Goal: Task Accomplishment & Management: Use online tool/utility

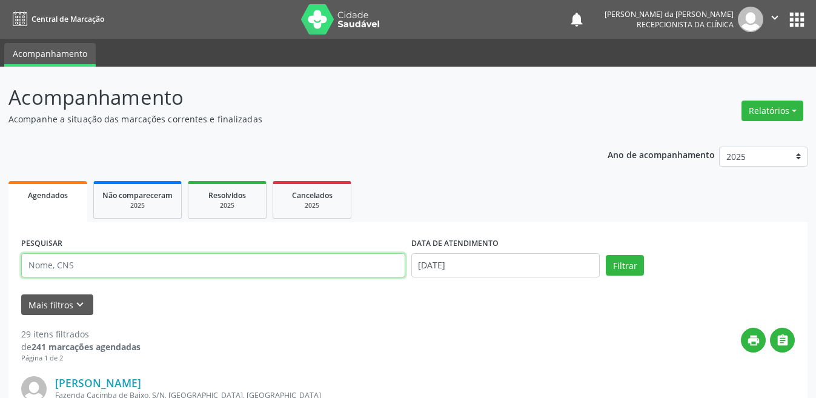
click at [87, 265] on input "text" at bounding box center [213, 265] width 384 height 24
type input "704006851709268"
click at [606, 255] on button "Filtrar" at bounding box center [625, 265] width 38 height 21
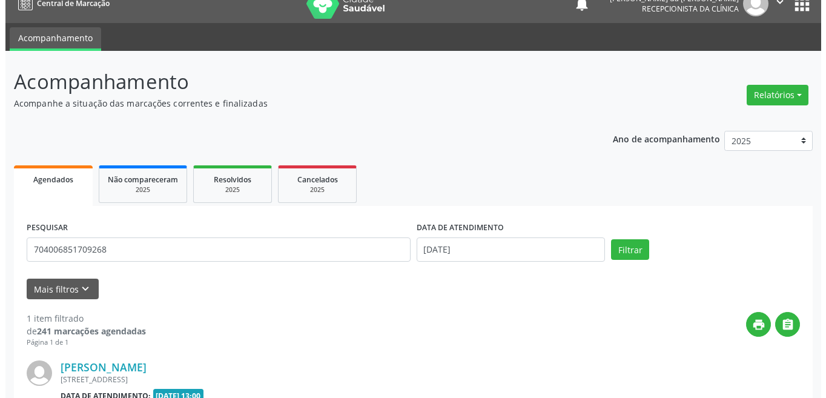
scroll to position [150, 0]
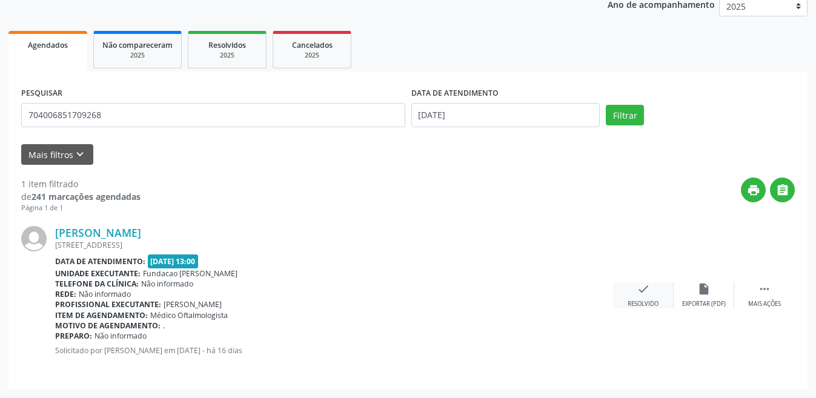
click at [655, 297] on div "check Resolvido" at bounding box center [643, 295] width 61 height 26
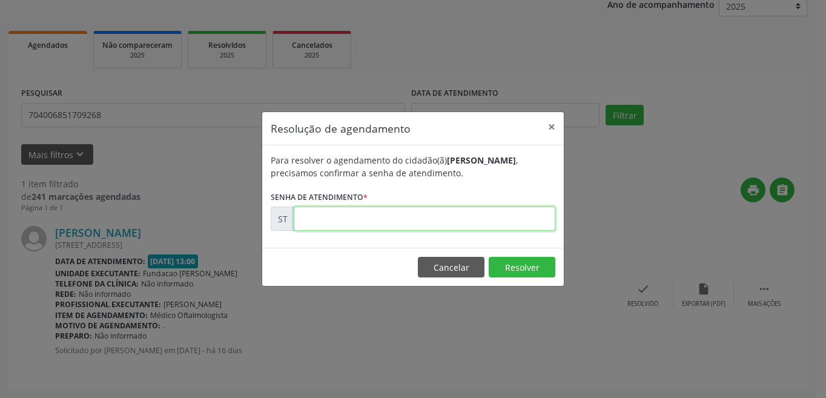
click at [373, 211] on input "text" at bounding box center [425, 219] width 262 height 24
type input "00013050"
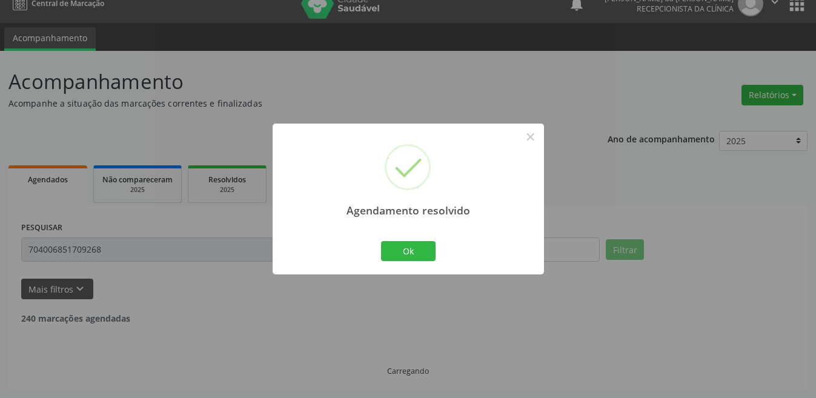
scroll to position [0, 0]
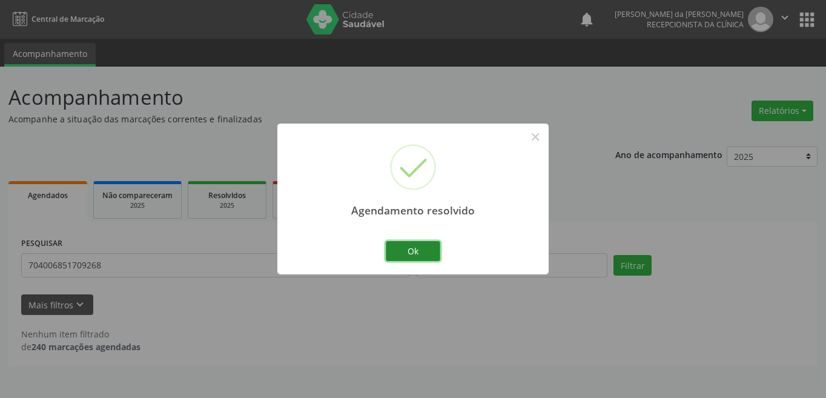
click at [414, 251] on button "Ok" at bounding box center [413, 251] width 55 height 21
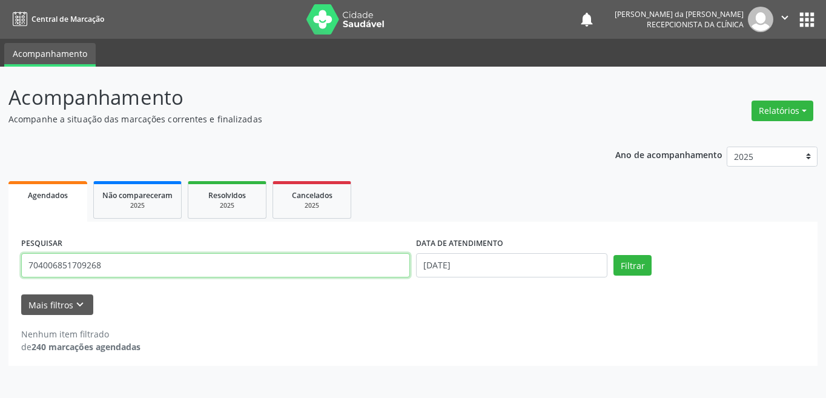
click at [130, 267] on input "704006851709268" at bounding box center [215, 265] width 389 height 24
type input "7"
type input "203188230090005"
click at [614, 255] on button "Filtrar" at bounding box center [633, 265] width 38 height 21
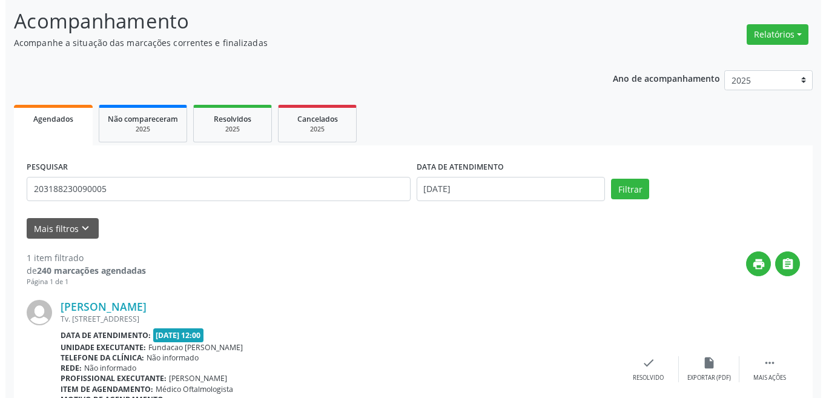
scroll to position [150, 0]
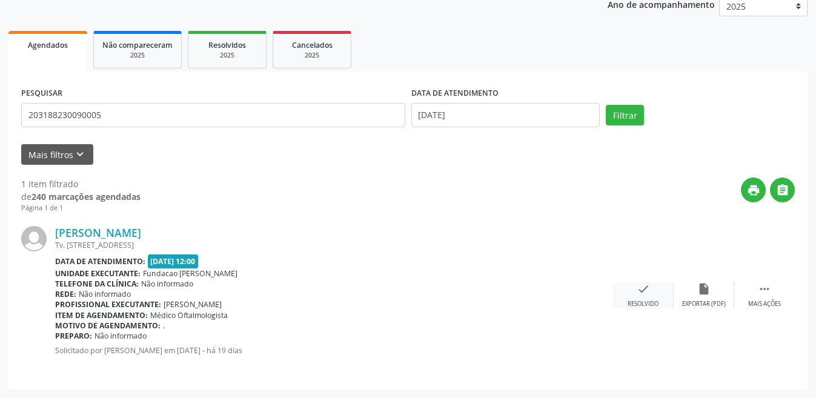
click at [650, 301] on div "Resolvido" at bounding box center [643, 304] width 31 height 8
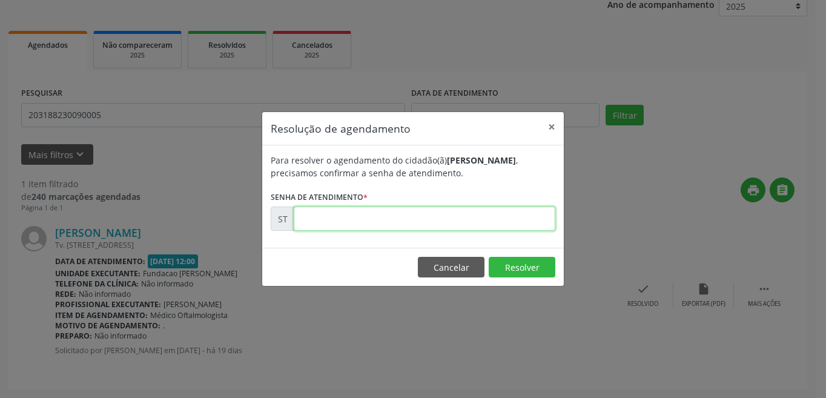
click at [377, 227] on input "text" at bounding box center [425, 219] width 262 height 24
type input "00012272"
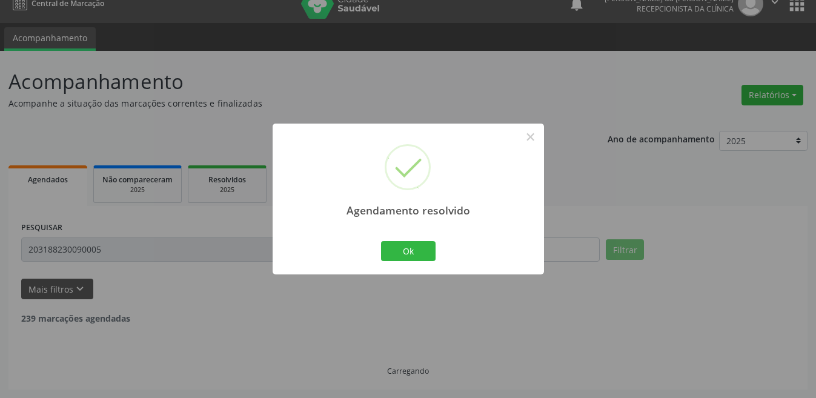
scroll to position [0, 0]
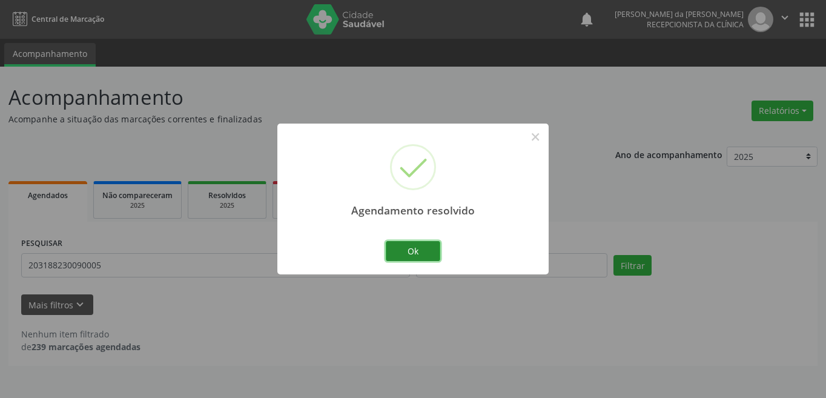
click at [414, 257] on button "Ok" at bounding box center [413, 251] width 55 height 21
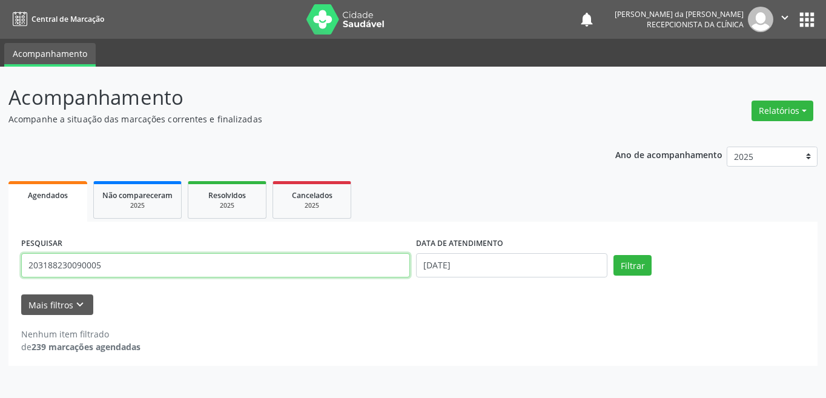
click at [304, 266] on input "203188230090005" at bounding box center [215, 265] width 389 height 24
type input "2"
type input "701409667820733"
click at [614, 255] on button "Filtrar" at bounding box center [633, 265] width 38 height 21
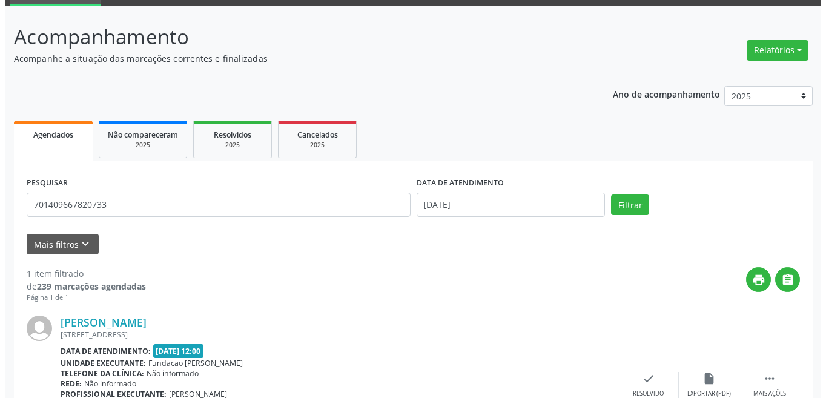
scroll to position [150, 0]
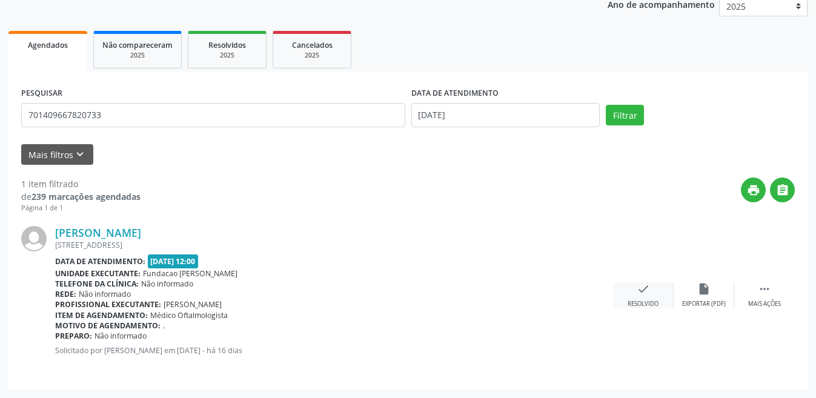
click at [654, 305] on div "Resolvido" at bounding box center [643, 304] width 31 height 8
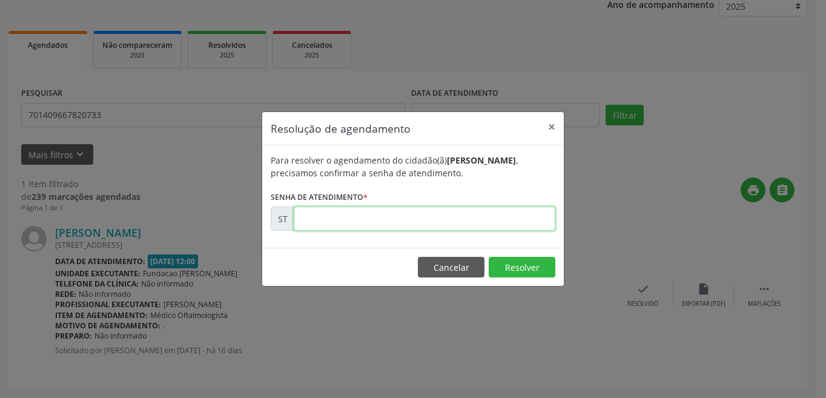
click at [343, 218] on input "text" at bounding box center [425, 219] width 262 height 24
type input "00013039"
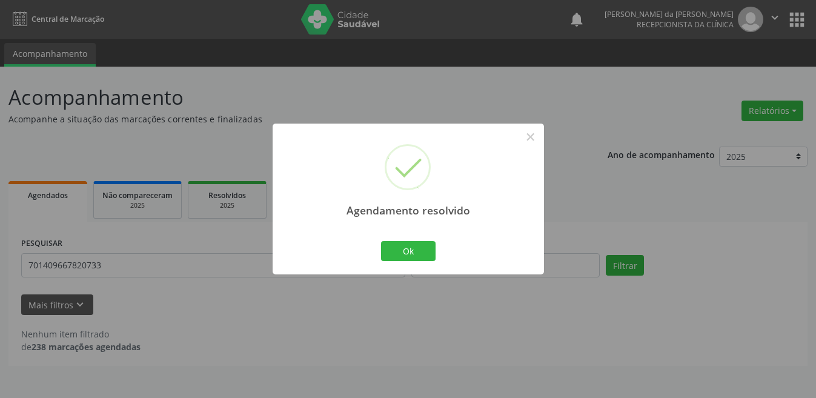
scroll to position [0, 0]
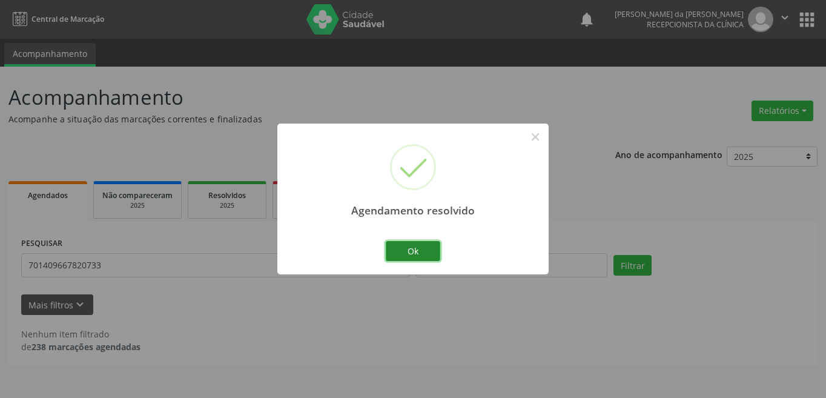
click at [405, 251] on button "Ok" at bounding box center [413, 251] width 55 height 21
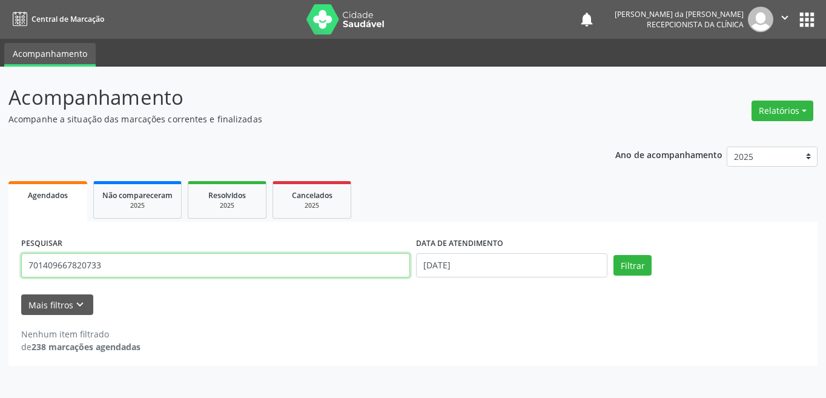
click at [156, 261] on input "701409667820733" at bounding box center [215, 265] width 389 height 24
type input "7"
type input "708002529110530"
click at [614, 255] on button "Filtrar" at bounding box center [633, 265] width 38 height 21
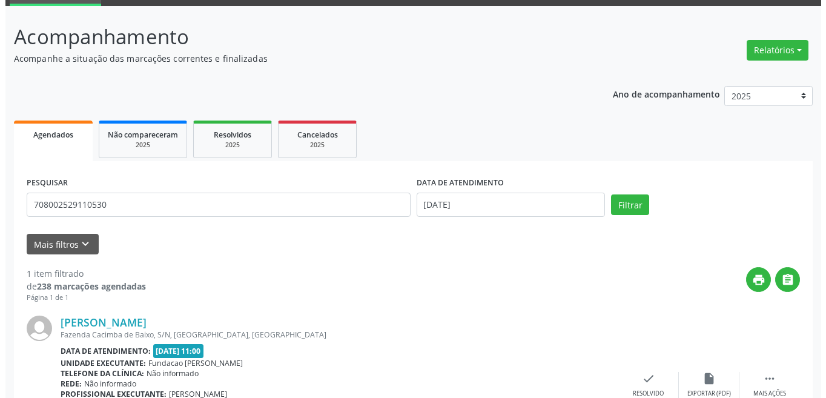
scroll to position [150, 0]
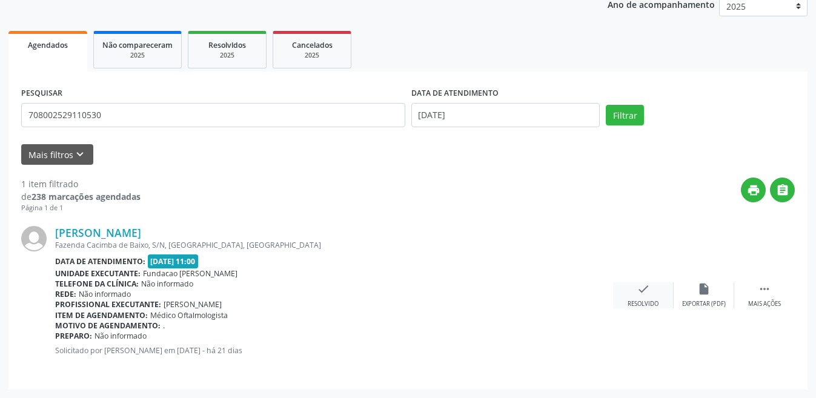
click at [645, 295] on icon "check" at bounding box center [643, 288] width 13 height 13
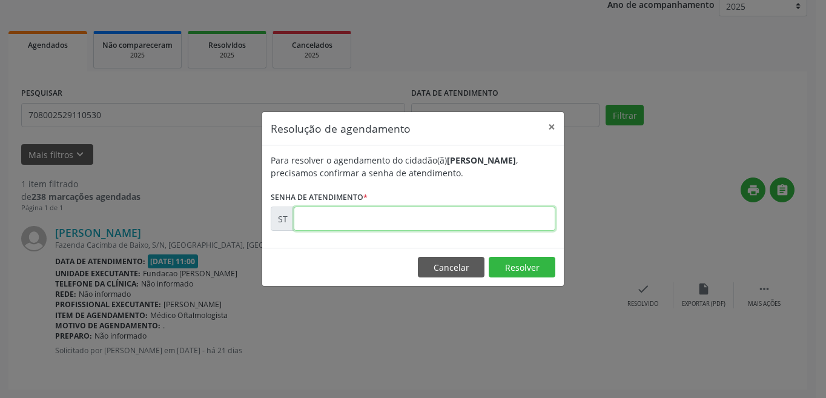
click at [354, 216] on input "text" at bounding box center [425, 219] width 262 height 24
type input "00011330"
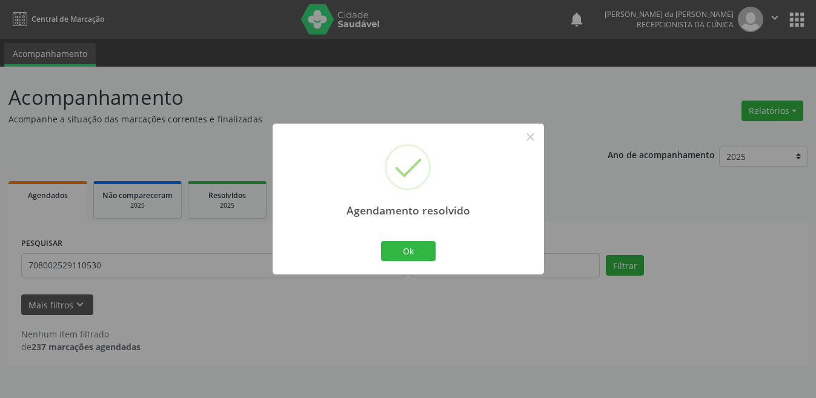
scroll to position [0, 0]
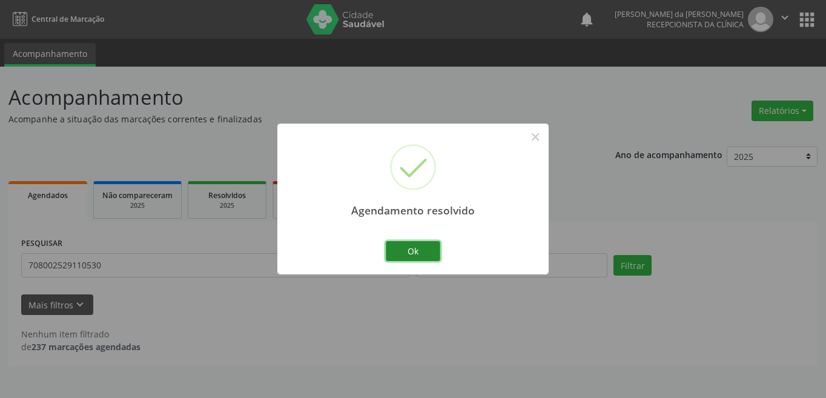
click at [420, 250] on button "Ok" at bounding box center [413, 251] width 55 height 21
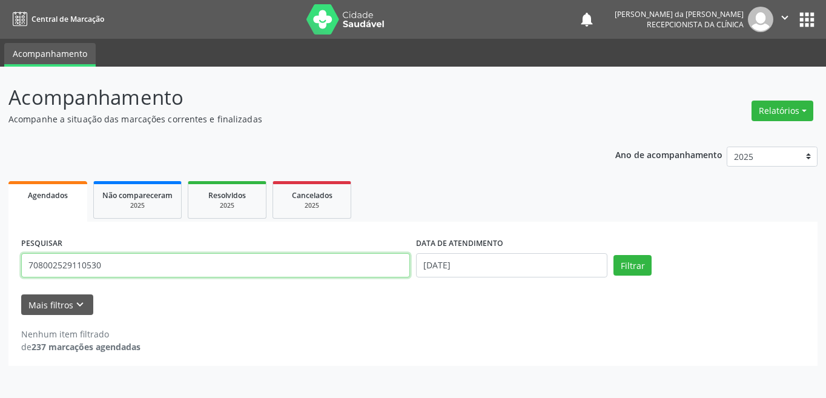
click at [221, 270] on input "708002529110530" at bounding box center [215, 265] width 389 height 24
type input "7"
type input "704102126060574"
click at [614, 255] on button "Filtrar" at bounding box center [633, 265] width 38 height 21
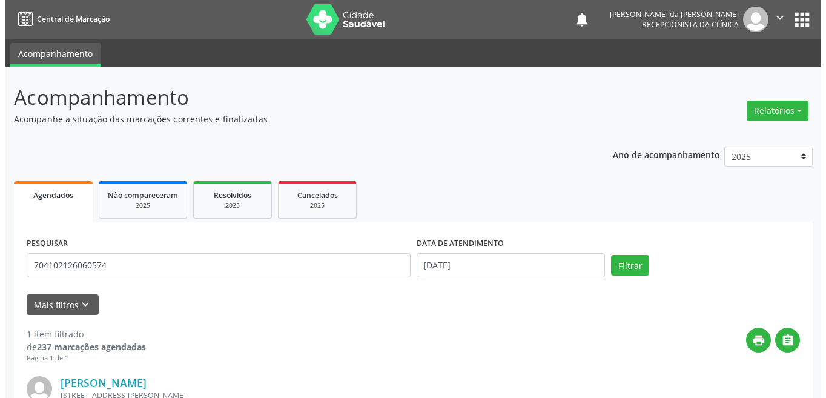
scroll to position [150, 0]
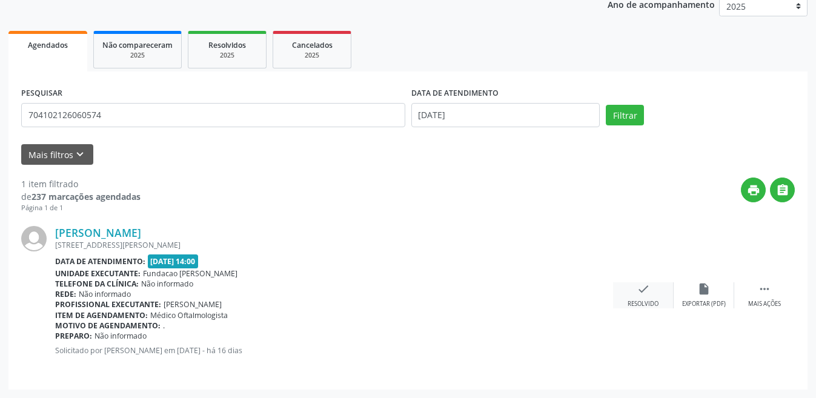
click at [643, 294] on icon "check" at bounding box center [643, 288] width 13 height 13
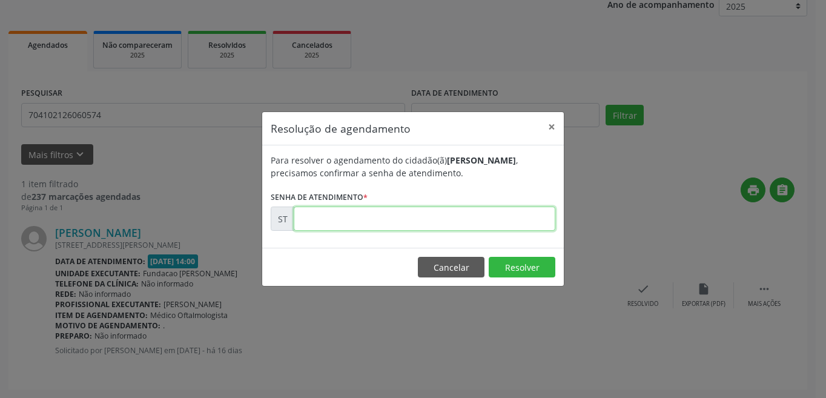
click at [406, 216] on input "text" at bounding box center [425, 219] width 262 height 24
type input "00013062"
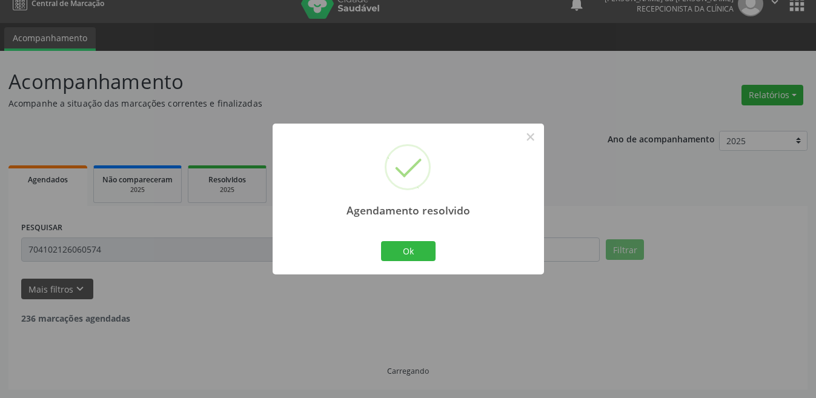
scroll to position [0, 0]
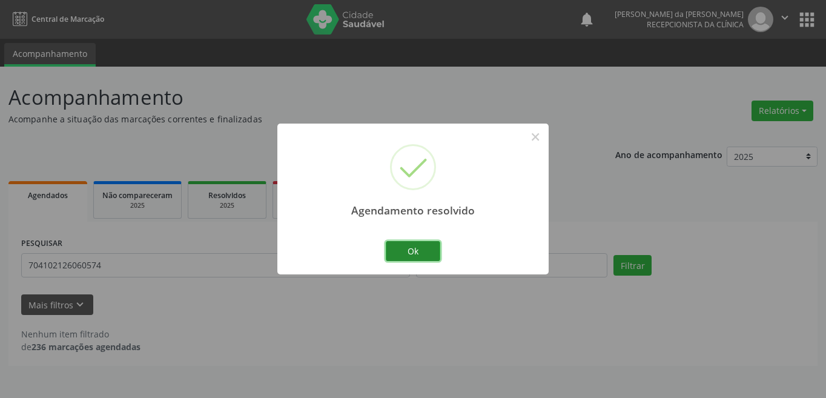
click at [433, 254] on button "Ok" at bounding box center [413, 251] width 55 height 21
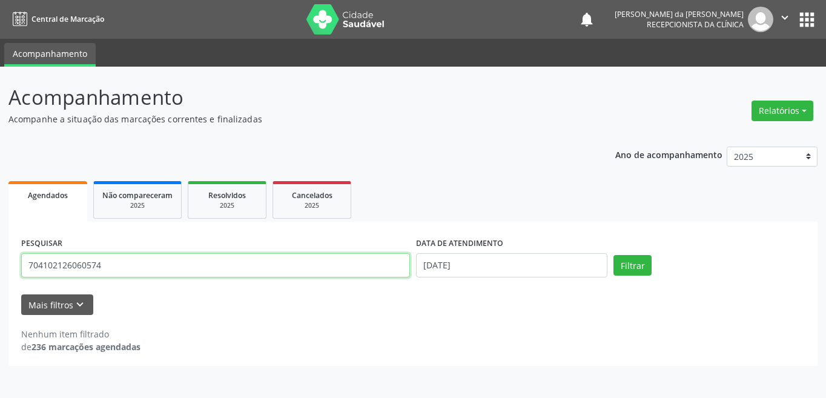
click at [130, 271] on input "704102126060574" at bounding box center [215, 265] width 389 height 24
type input "700908991782694"
click at [614, 255] on button "Filtrar" at bounding box center [633, 265] width 38 height 21
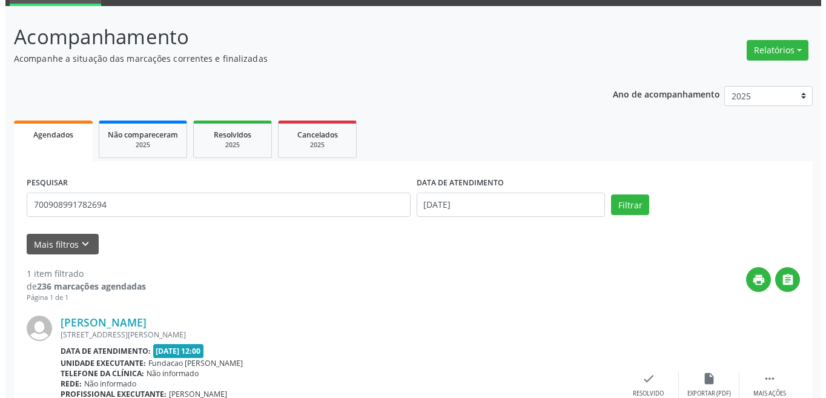
scroll to position [150, 0]
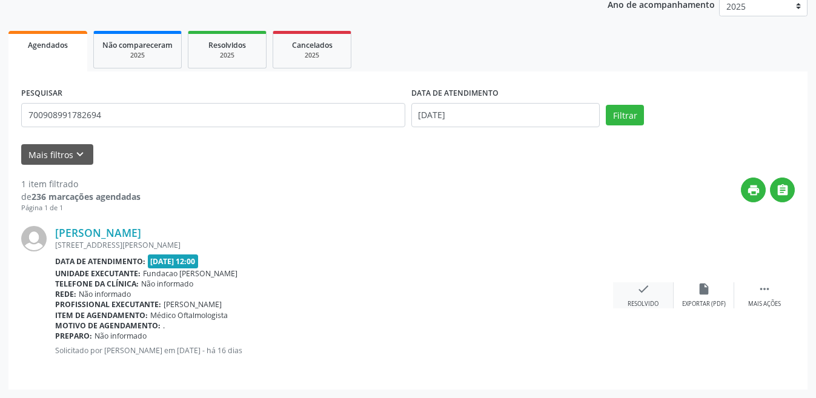
click at [637, 304] on div "Resolvido" at bounding box center [643, 304] width 31 height 8
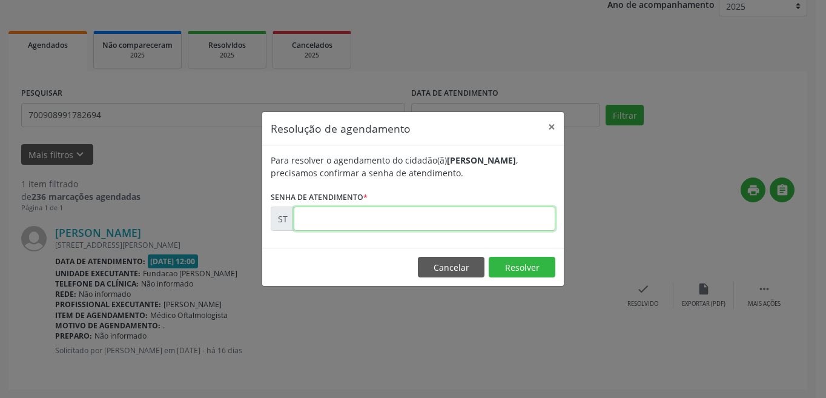
click at [414, 220] on input "text" at bounding box center [425, 219] width 262 height 24
type input "00013043"
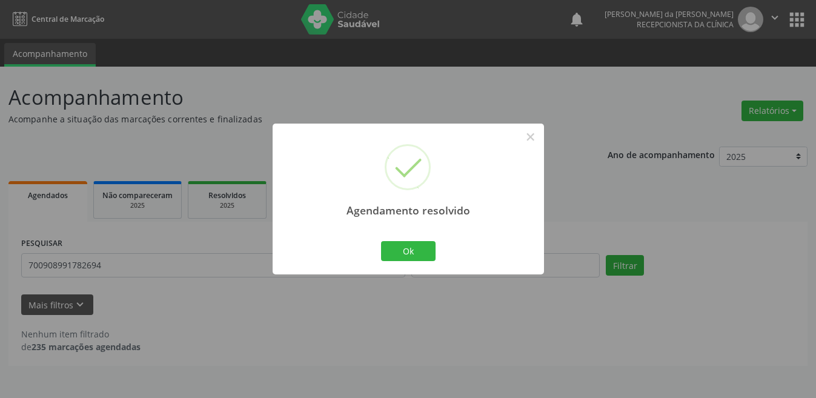
scroll to position [0, 0]
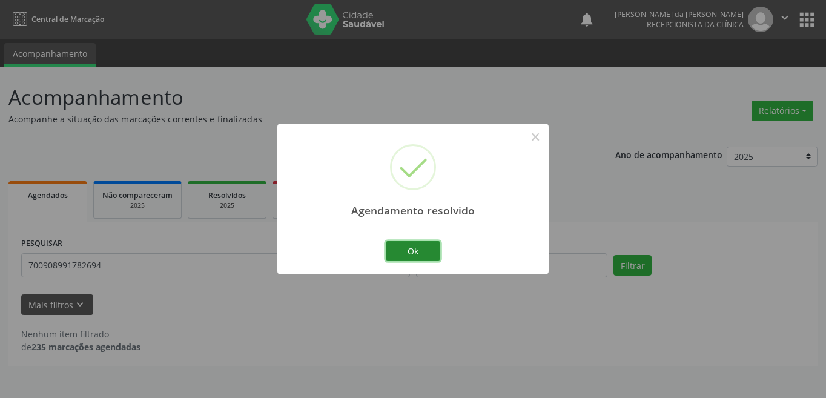
click at [422, 256] on button "Ok" at bounding box center [413, 251] width 55 height 21
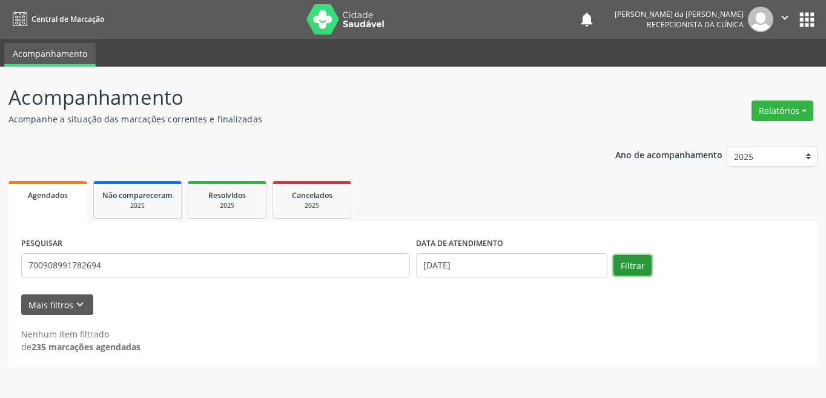
click at [636, 269] on button "Filtrar" at bounding box center [633, 265] width 38 height 21
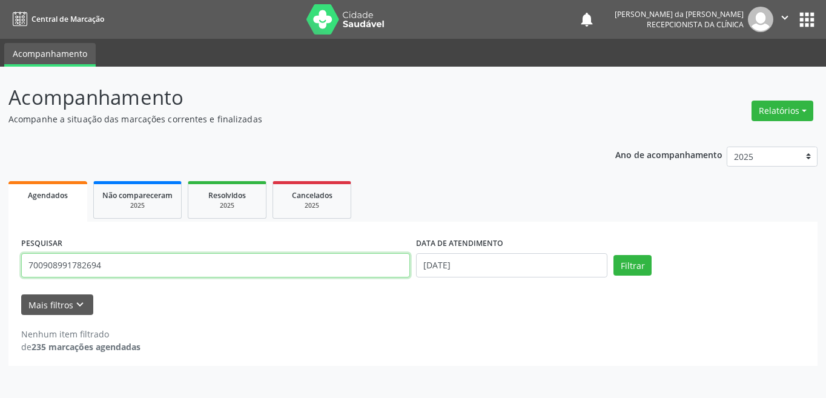
click at [135, 268] on input "700908991782694" at bounding box center [215, 265] width 389 height 24
type input "7"
type input "700104807652390"
click at [614, 255] on button "Filtrar" at bounding box center [633, 265] width 38 height 21
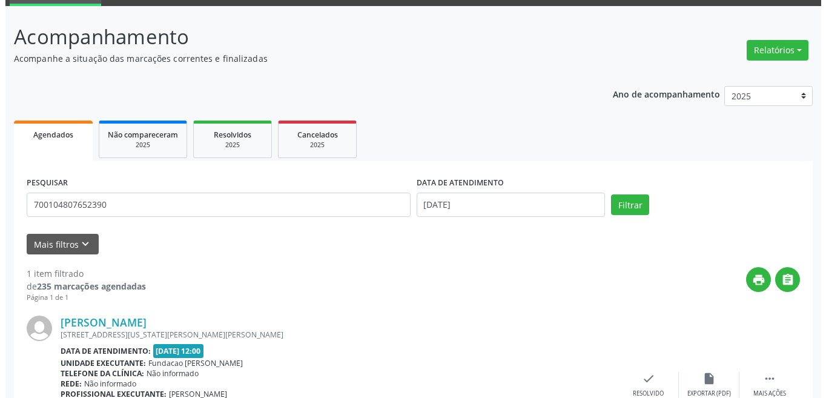
scroll to position [150, 0]
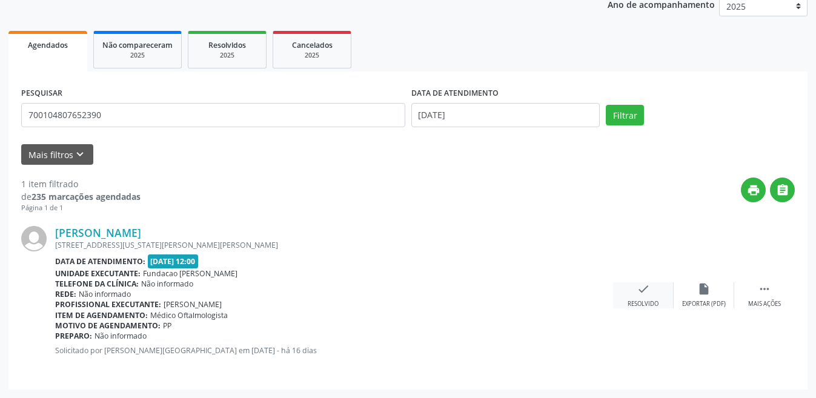
click at [634, 294] on div "check Resolvido" at bounding box center [643, 295] width 61 height 26
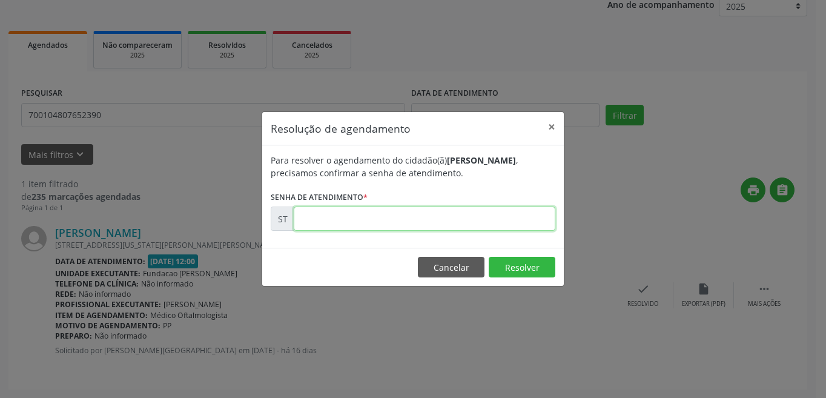
click at [414, 218] on input "text" at bounding box center [425, 219] width 262 height 24
type input "00013011"
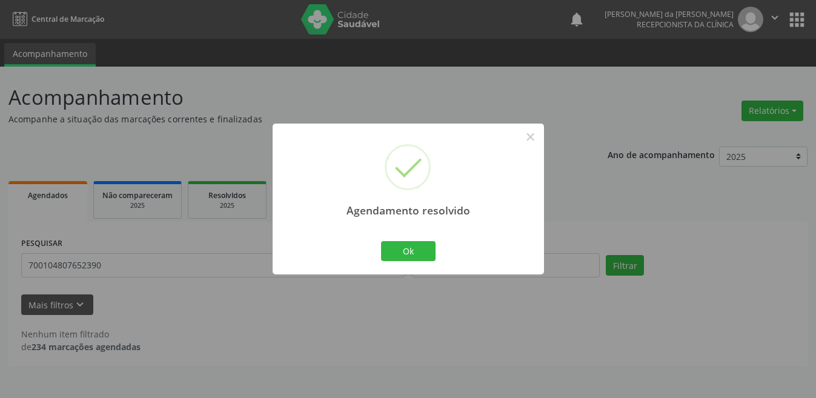
scroll to position [0, 0]
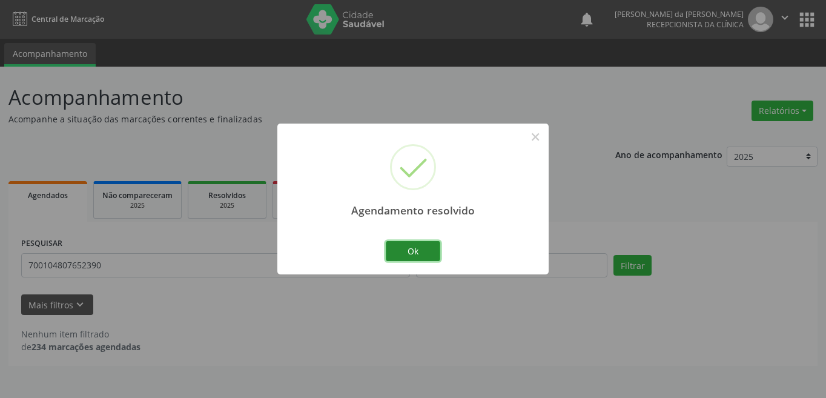
click at [416, 253] on button "Ok" at bounding box center [413, 251] width 55 height 21
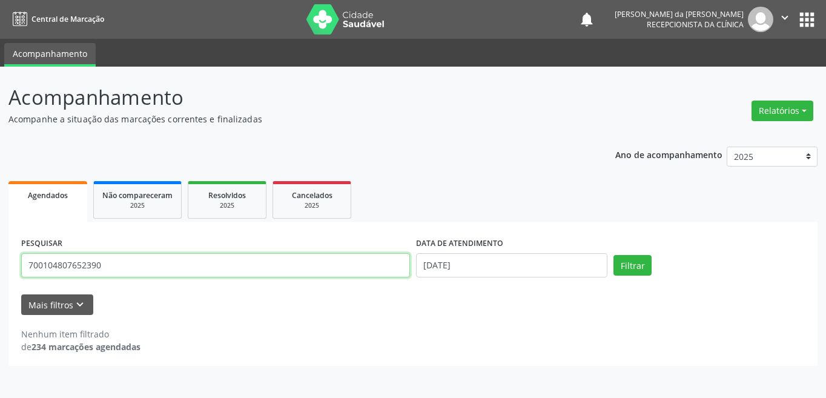
click at [204, 270] on input "700104807652390" at bounding box center [215, 265] width 389 height 24
type input "7"
type input "898003449208103"
click at [614, 255] on button "Filtrar" at bounding box center [633, 265] width 38 height 21
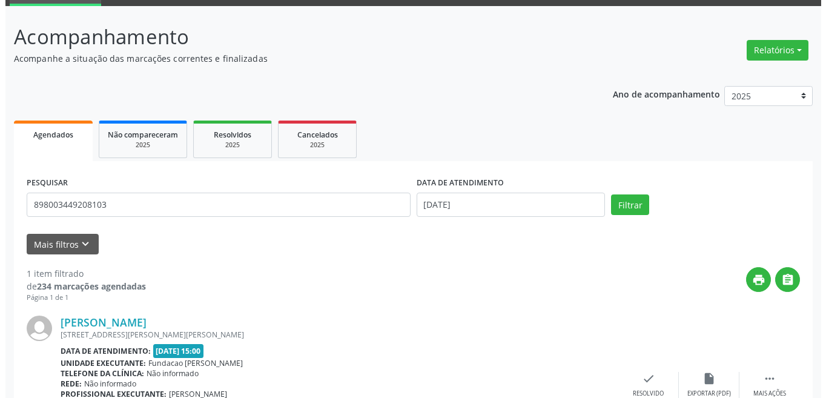
scroll to position [150, 0]
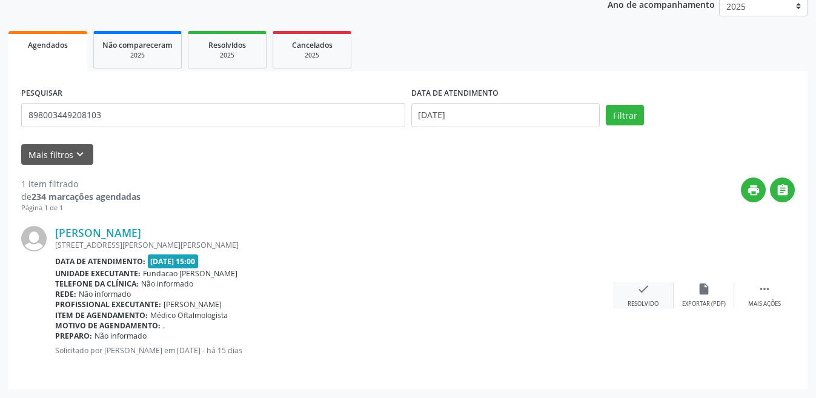
click at [652, 297] on div "check Resolvido" at bounding box center [643, 295] width 61 height 26
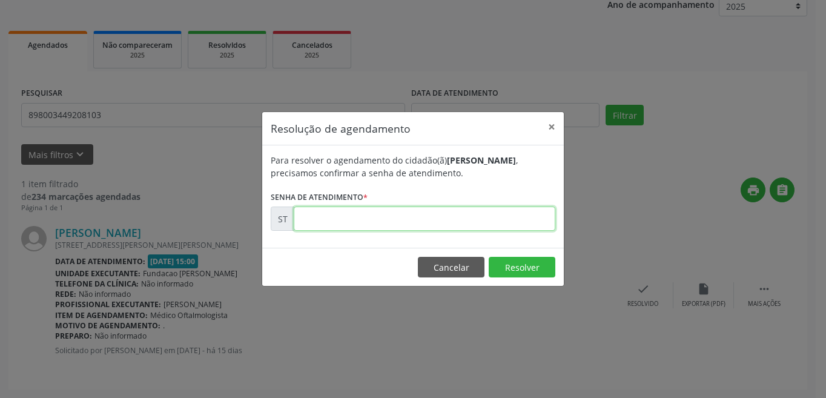
click at [430, 225] on input "text" at bounding box center [425, 219] width 262 height 24
type input "00013415"
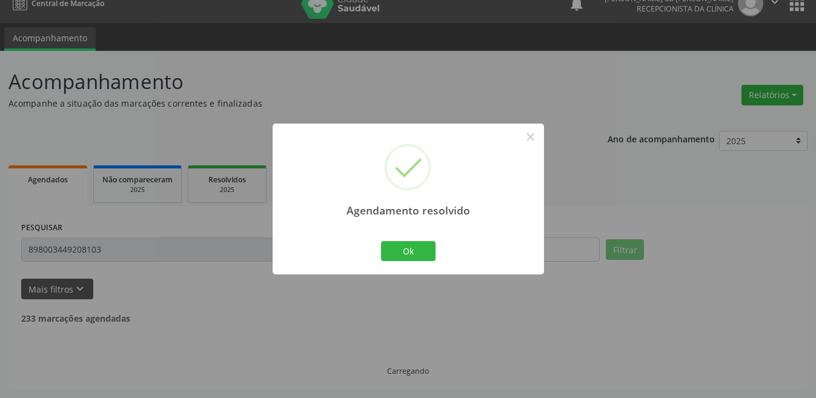
scroll to position [0, 0]
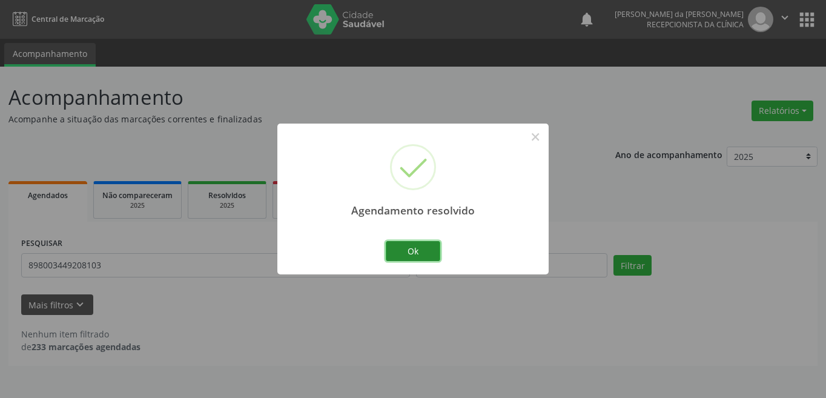
click at [421, 249] on button "Ok" at bounding box center [413, 251] width 55 height 21
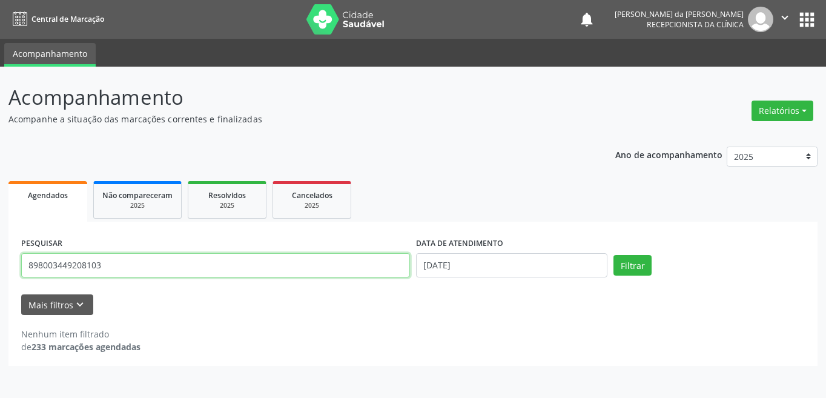
click at [348, 267] on input "898003449208103" at bounding box center [215, 265] width 389 height 24
type input "8"
type input "708602537236089"
click at [614, 255] on button "Filtrar" at bounding box center [633, 265] width 38 height 21
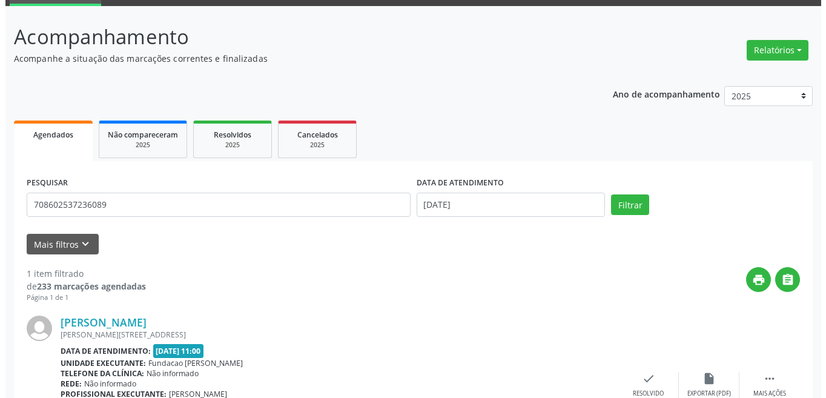
scroll to position [150, 0]
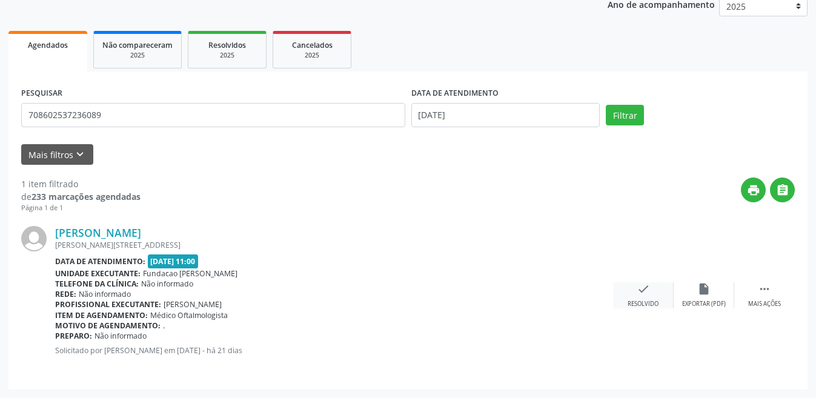
click at [645, 300] on div "Resolvido" at bounding box center [643, 304] width 31 height 8
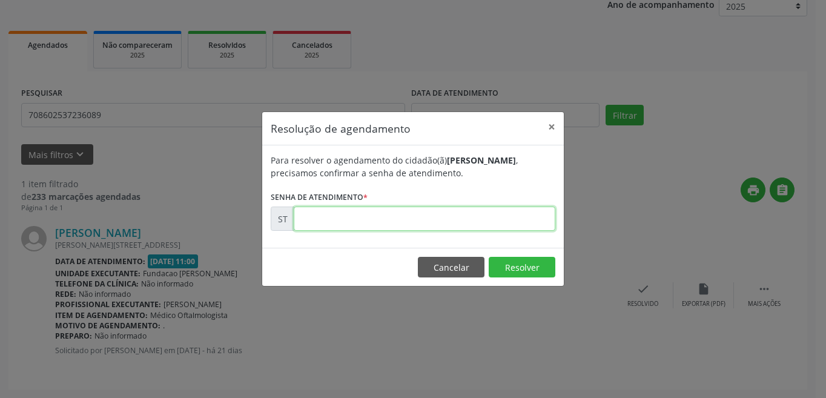
click at [362, 214] on input "text" at bounding box center [425, 219] width 262 height 24
type input "00011344"
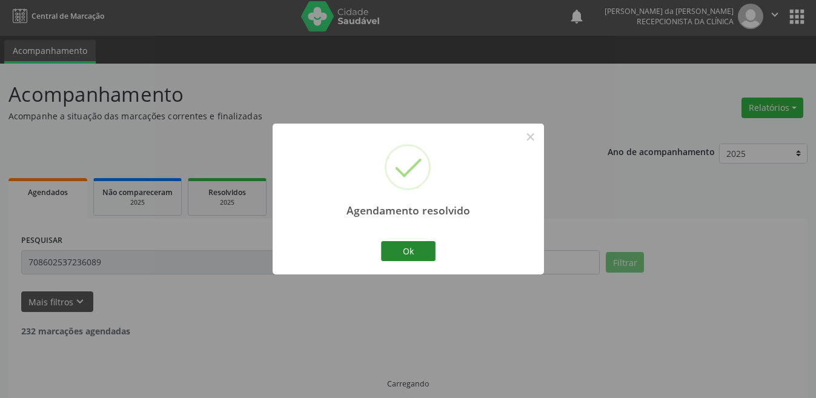
scroll to position [16, 0]
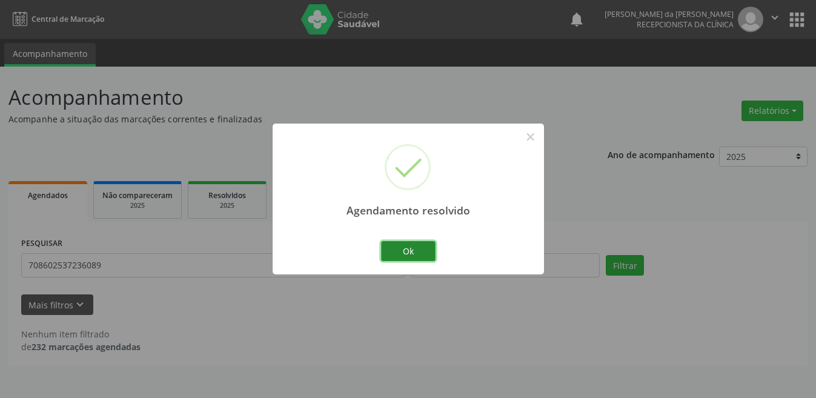
click at [408, 253] on button "Ok" at bounding box center [408, 251] width 55 height 21
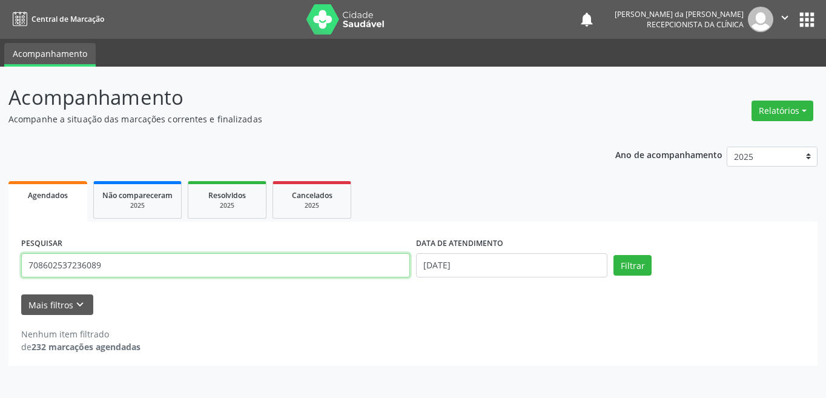
click at [141, 264] on input "708602537236089" at bounding box center [215, 265] width 389 height 24
click at [614, 255] on button "Filtrar" at bounding box center [633, 265] width 38 height 21
click at [133, 268] on input "708602537236089" at bounding box center [215, 265] width 389 height 24
type input "7"
type input "702807655073167"
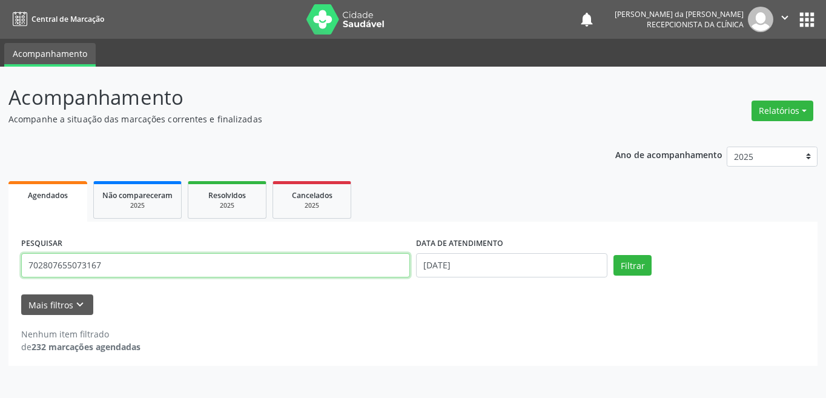
click at [614, 255] on button "Filtrar" at bounding box center [633, 265] width 38 height 21
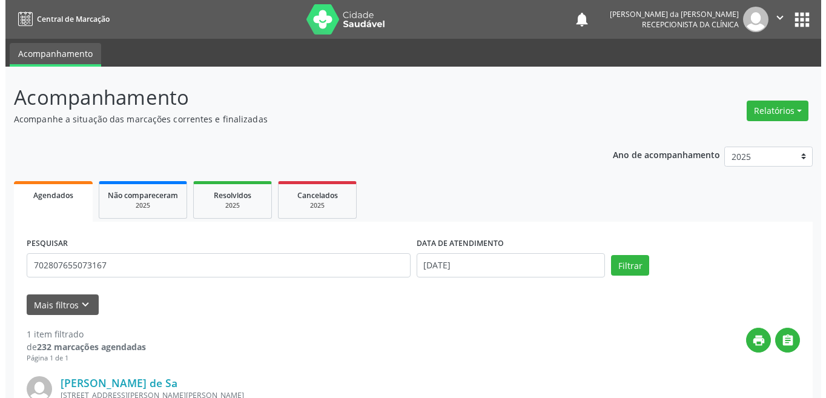
scroll to position [150, 0]
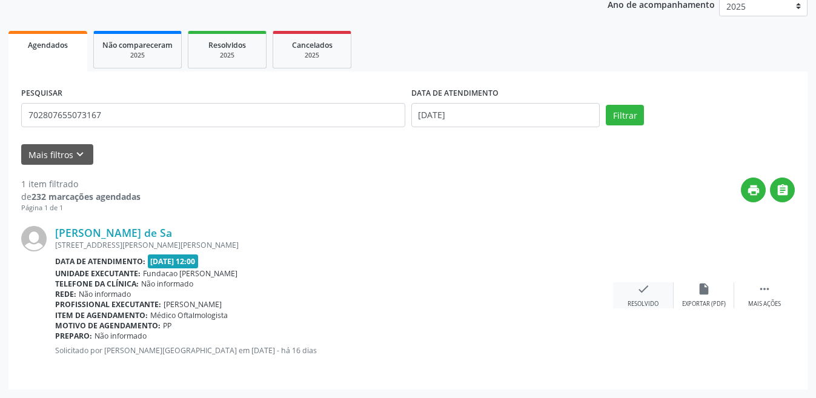
click at [636, 300] on div "Resolvido" at bounding box center [643, 304] width 31 height 8
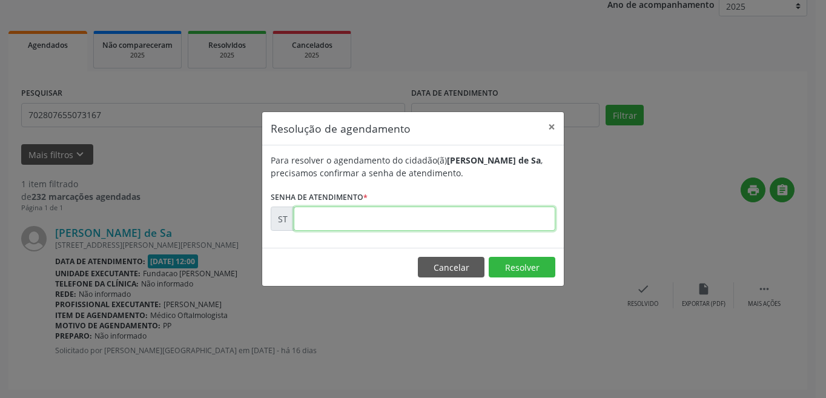
click at [361, 228] on input "text" at bounding box center [425, 219] width 262 height 24
type input "00013019"
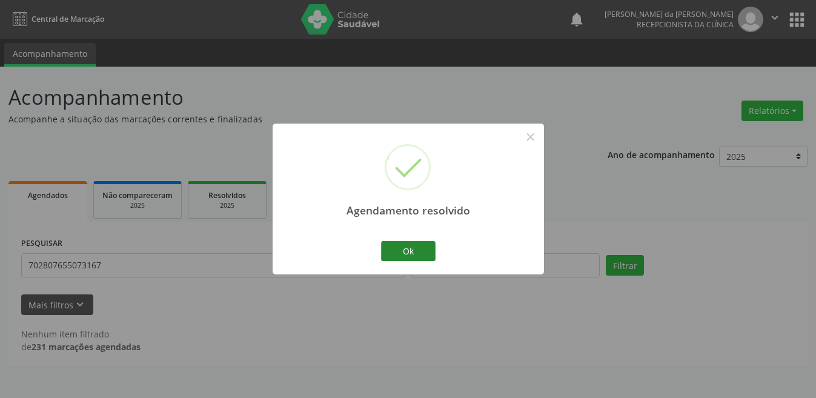
scroll to position [0, 0]
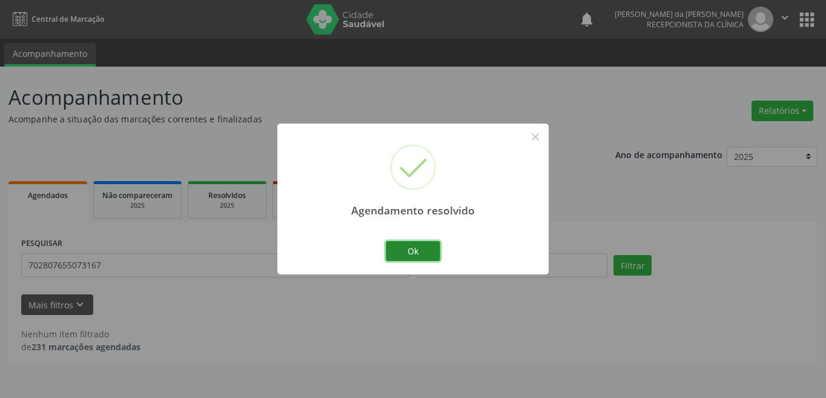
click at [413, 256] on button "Ok" at bounding box center [413, 251] width 55 height 21
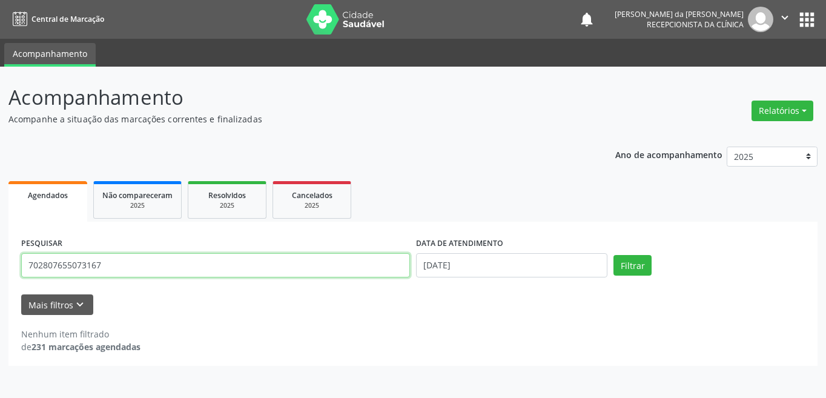
click at [106, 268] on input "702807655073167" at bounding box center [215, 265] width 389 height 24
type input "7"
click at [614, 255] on button "Filtrar" at bounding box center [633, 265] width 38 height 21
click at [114, 264] on input "70000350931202" at bounding box center [215, 265] width 389 height 24
type input "7"
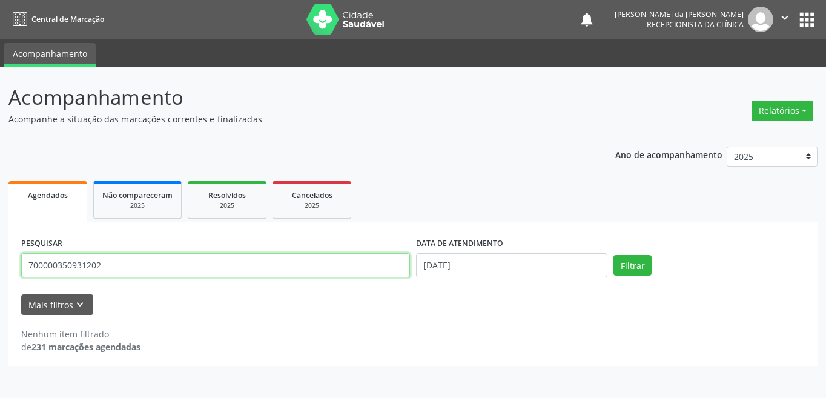
type input "700000350931202"
click at [614, 255] on button "Filtrar" at bounding box center [633, 265] width 38 height 21
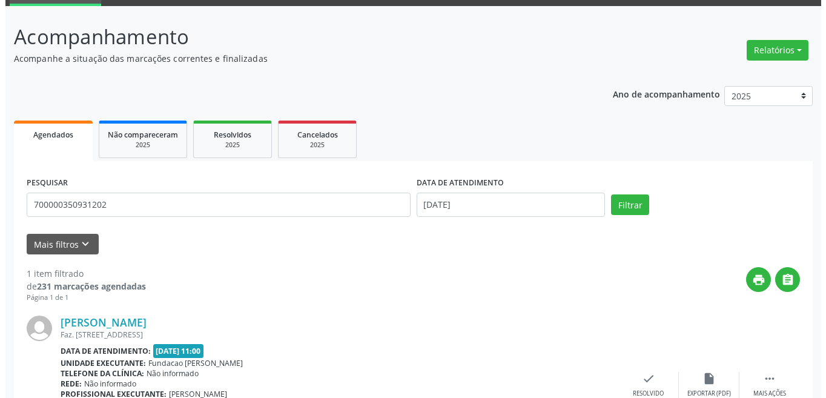
scroll to position [150, 0]
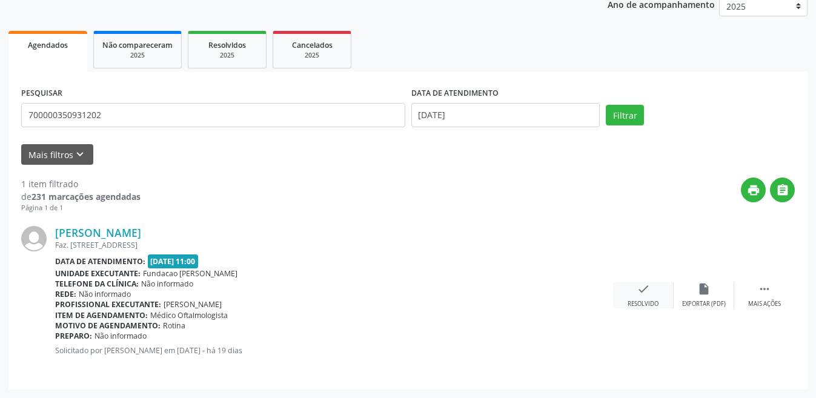
click at [657, 295] on div "check Resolvido" at bounding box center [643, 295] width 61 height 26
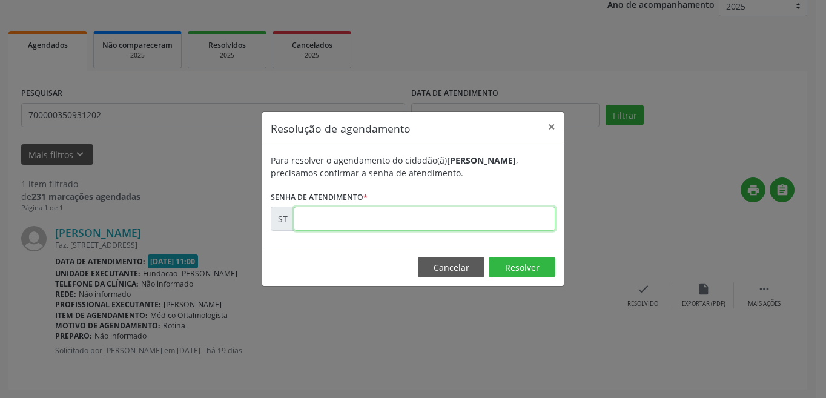
click at [354, 219] on input "text" at bounding box center [425, 219] width 262 height 24
type input "00012132"
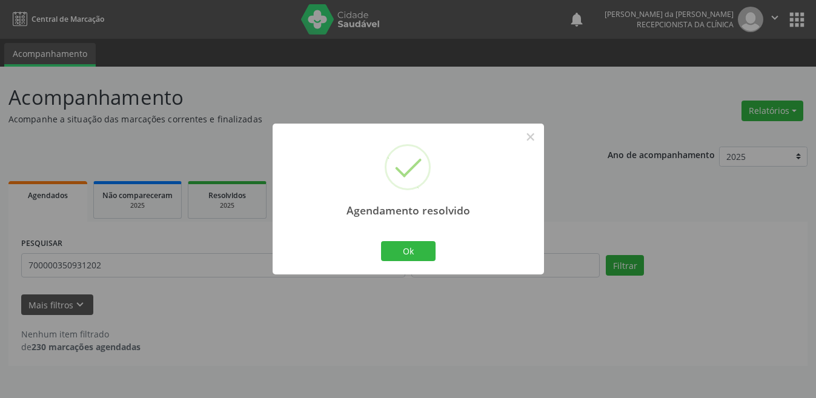
scroll to position [0, 0]
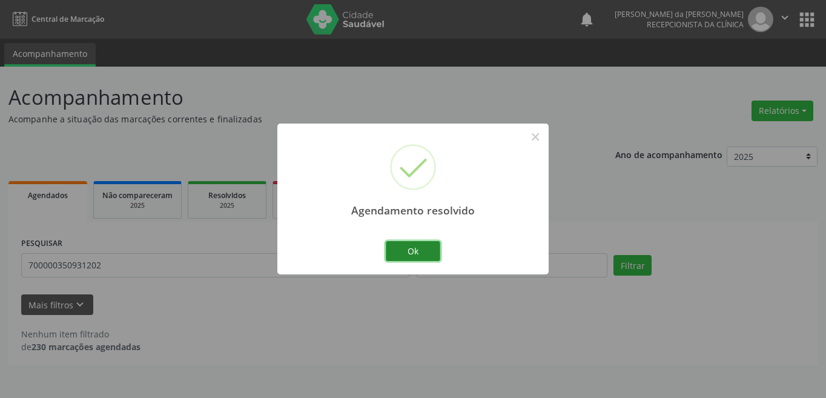
click at [417, 243] on button "Ok" at bounding box center [413, 251] width 55 height 21
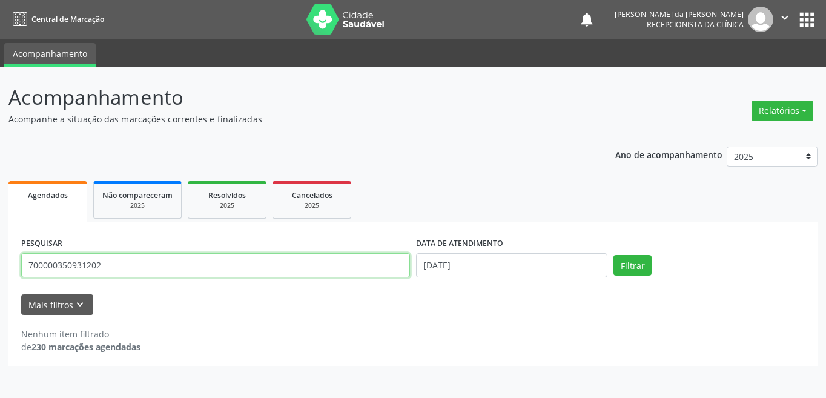
click at [216, 270] on input "700000350931202" at bounding box center [215, 265] width 389 height 24
type input "700001864497208"
click at [614, 255] on button "Filtrar" at bounding box center [633, 265] width 38 height 21
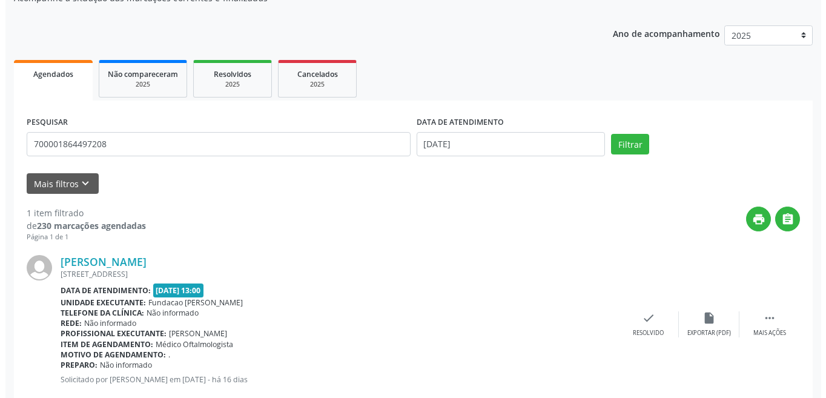
scroll to position [150, 0]
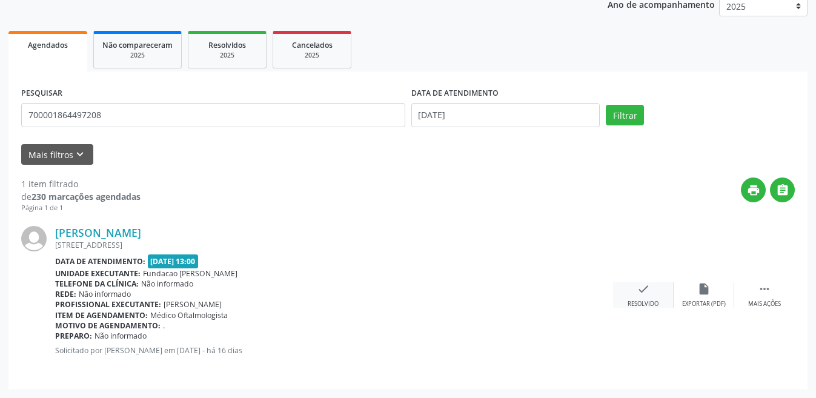
click at [654, 300] on div "Resolvido" at bounding box center [643, 304] width 31 height 8
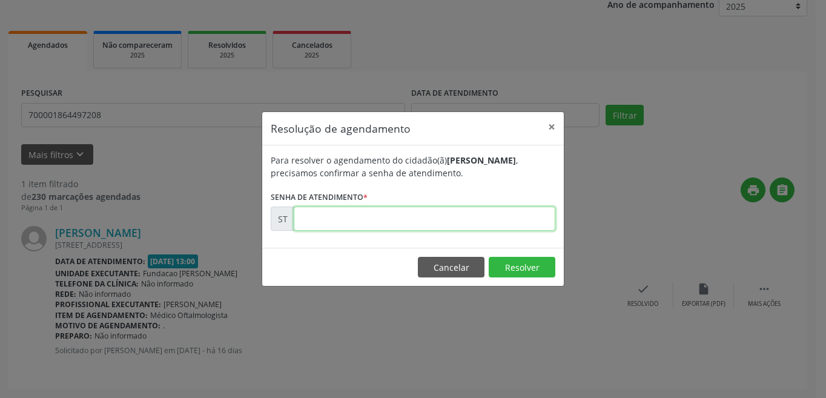
click at [398, 224] on input "text" at bounding box center [425, 219] width 262 height 24
type input "00013051"
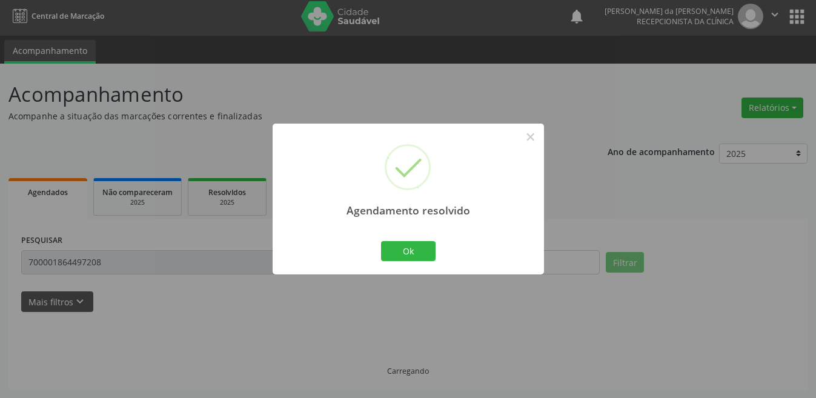
scroll to position [0, 0]
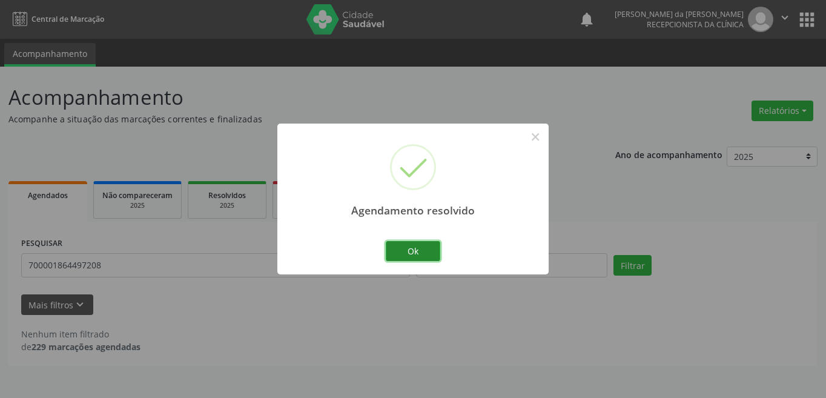
click at [415, 250] on button "Ok" at bounding box center [413, 251] width 55 height 21
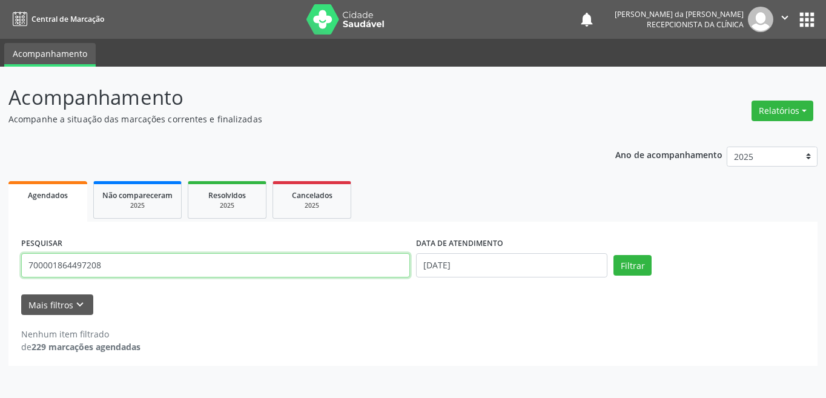
click at [111, 268] on input "700001864497208" at bounding box center [215, 265] width 389 height 24
type input "709201252359930"
click at [614, 255] on button "Filtrar" at bounding box center [633, 265] width 38 height 21
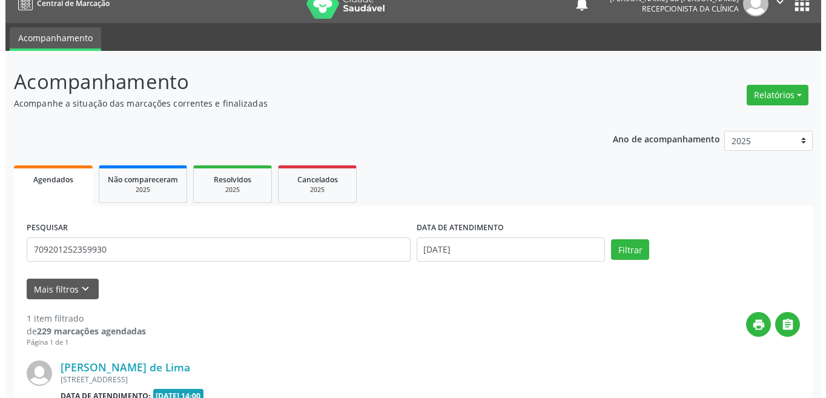
scroll to position [76, 0]
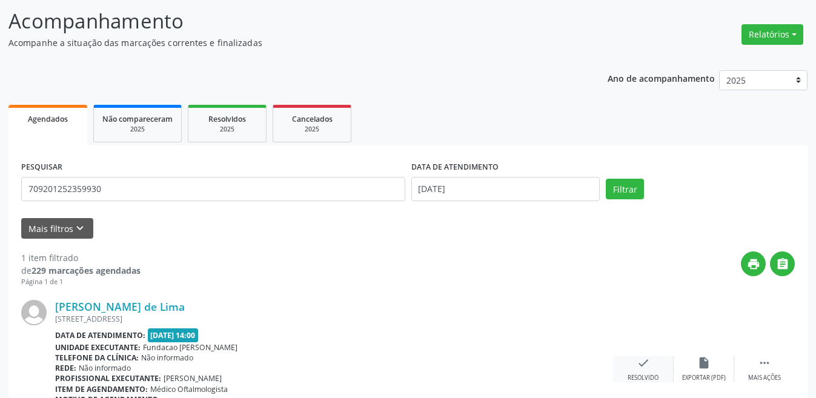
click at [638, 357] on icon "check" at bounding box center [643, 362] width 13 height 13
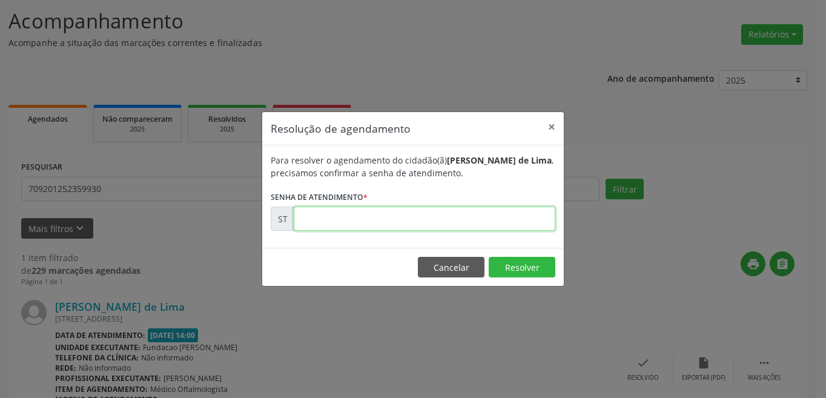
click at [354, 225] on input "text" at bounding box center [425, 219] width 262 height 24
type input "00013059"
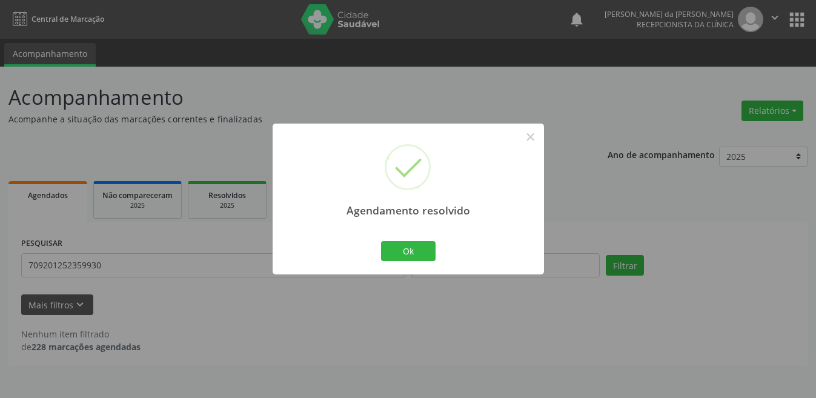
scroll to position [0, 0]
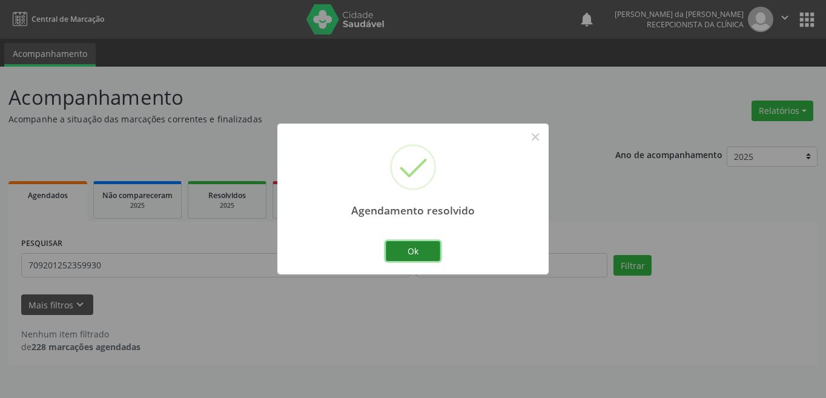
click at [422, 249] on button "Ok" at bounding box center [413, 251] width 55 height 21
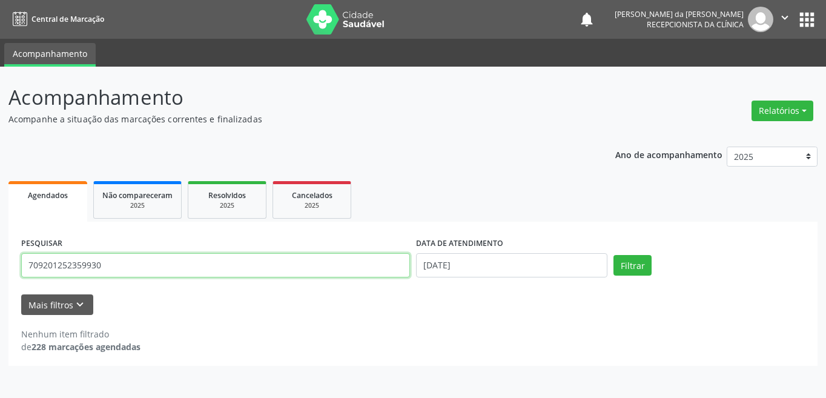
click at [114, 274] on input "709201252359930" at bounding box center [215, 265] width 389 height 24
type input "7"
click at [614, 255] on button "Filtrar" at bounding box center [633, 265] width 38 height 21
click at [125, 266] on input "70200371998981" at bounding box center [215, 265] width 389 height 24
type input "702000371998981"
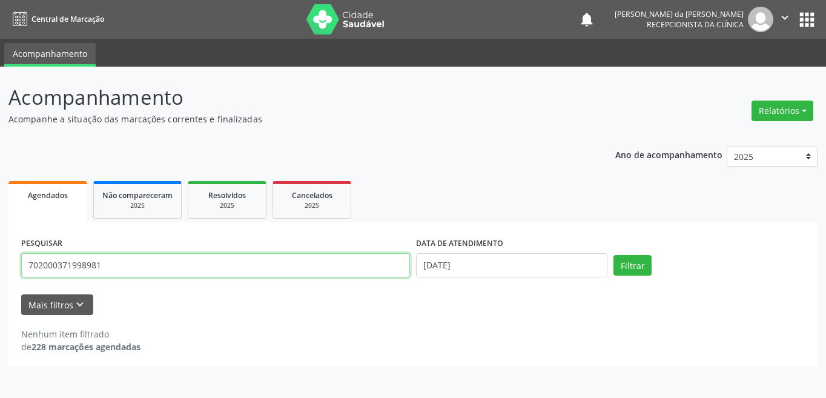
click at [614, 255] on button "Filtrar" at bounding box center [633, 265] width 38 height 21
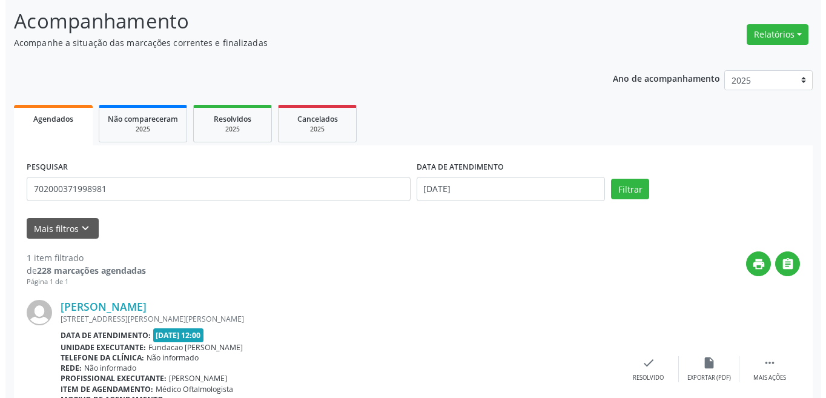
scroll to position [150, 0]
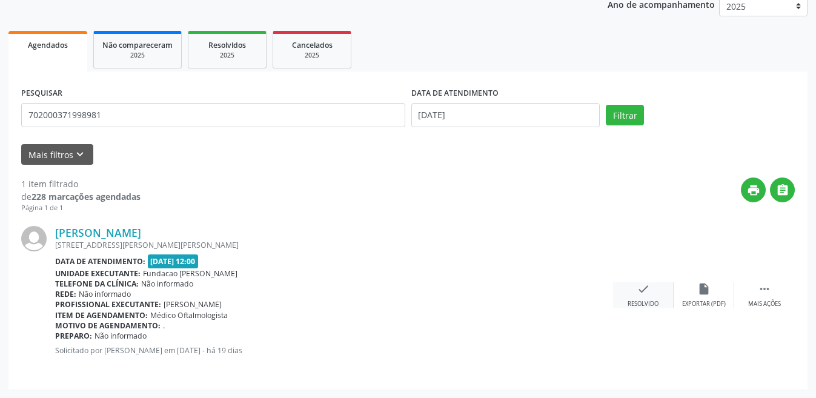
click at [648, 294] on icon "check" at bounding box center [643, 288] width 13 height 13
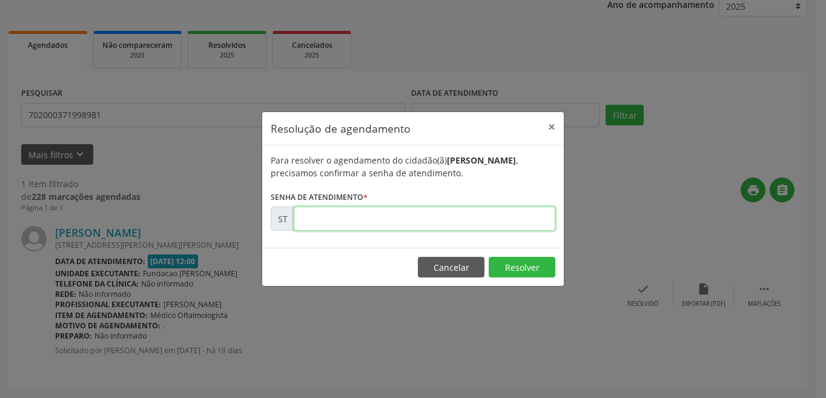
click at [382, 226] on input "text" at bounding box center [425, 219] width 262 height 24
type input "00012259"
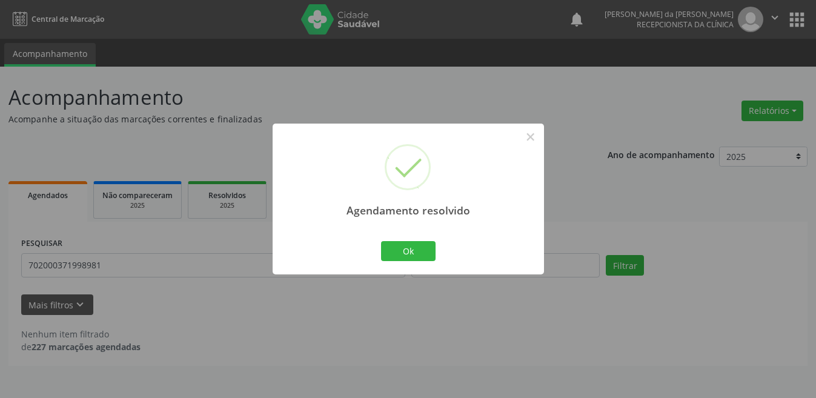
scroll to position [0, 0]
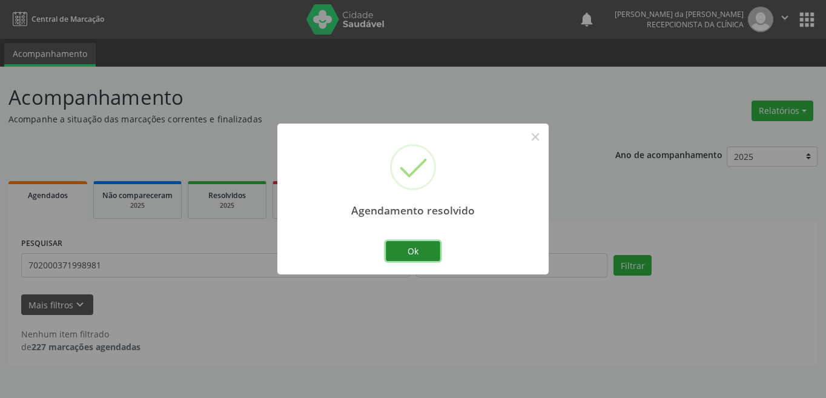
click at [417, 257] on button "Ok" at bounding box center [413, 251] width 55 height 21
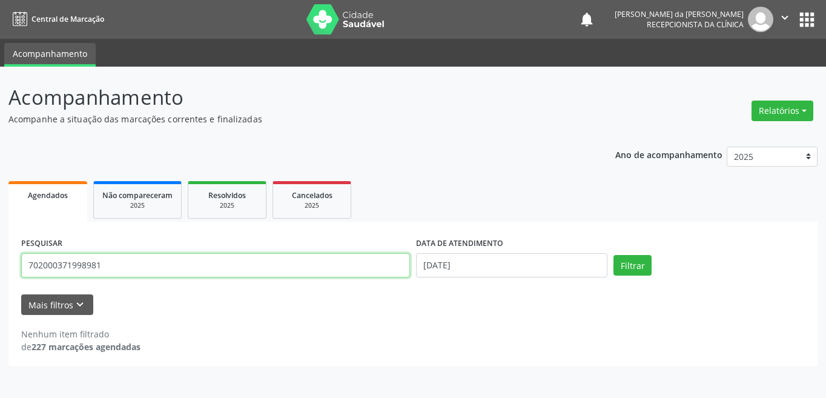
click at [141, 259] on input "702000371998981" at bounding box center [215, 265] width 389 height 24
type input "7"
type input "702109781987898"
click at [614, 255] on button "Filtrar" at bounding box center [633, 265] width 38 height 21
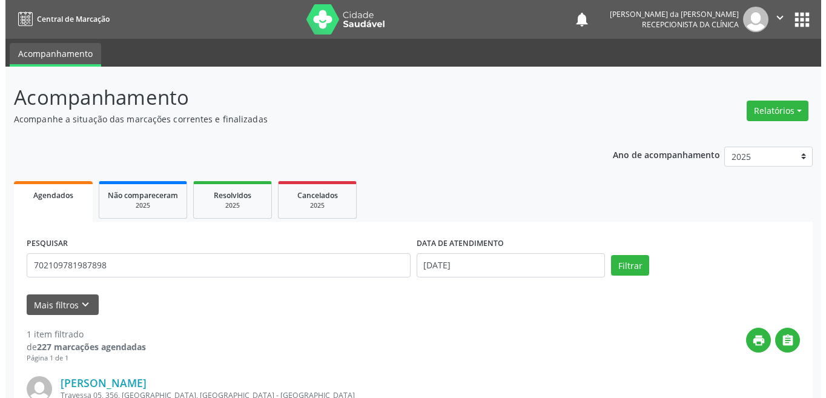
scroll to position [150, 0]
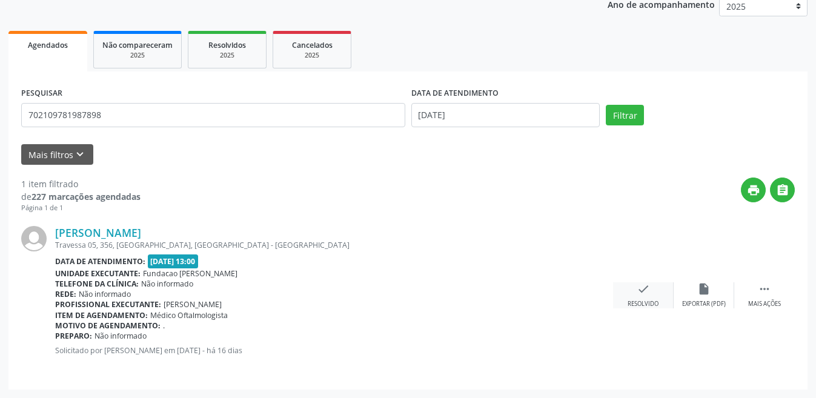
click at [637, 293] on icon "check" at bounding box center [643, 288] width 13 height 13
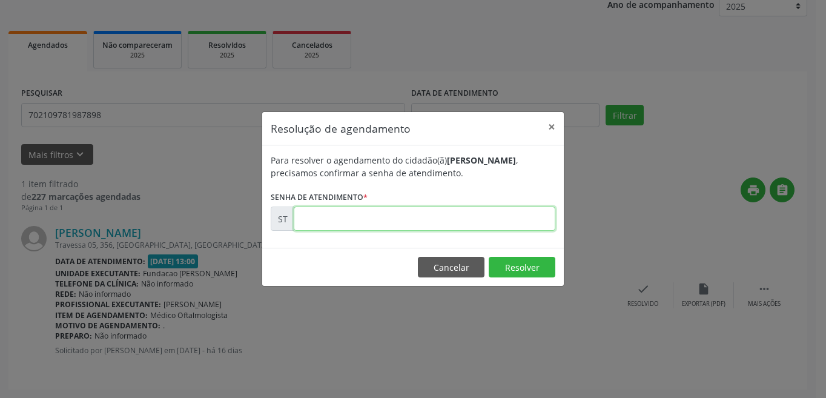
click at [416, 230] on input "text" at bounding box center [425, 219] width 262 height 24
type input "00013048"
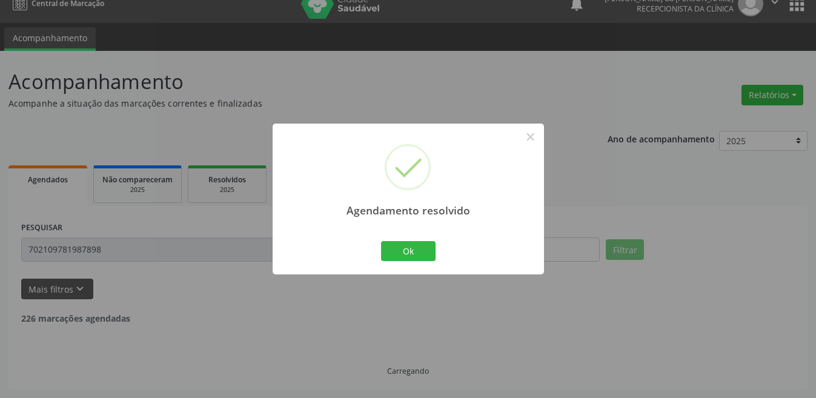
scroll to position [0, 0]
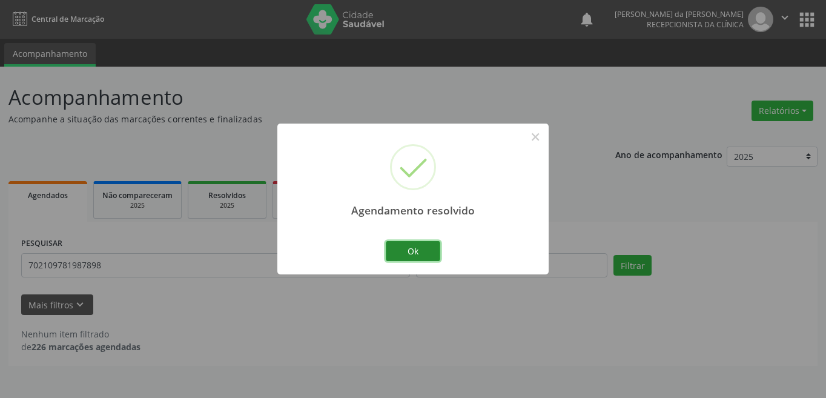
click at [425, 250] on button "Ok" at bounding box center [413, 251] width 55 height 21
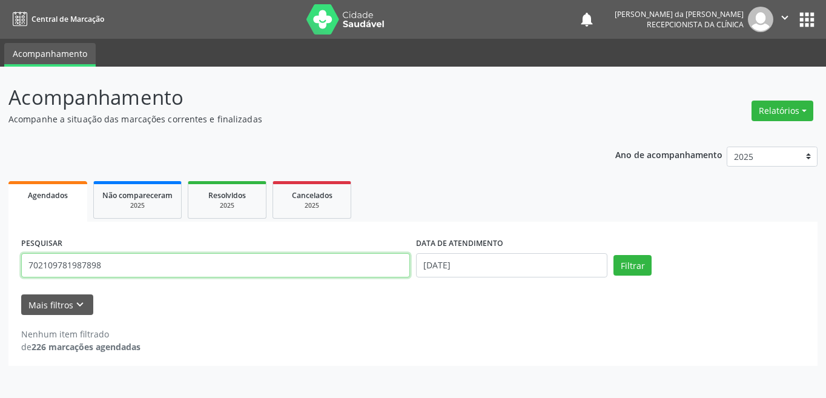
click at [138, 267] on input "702109781987898" at bounding box center [215, 265] width 389 height 24
type input "7"
type input "700808481537486"
click at [614, 255] on button "Filtrar" at bounding box center [633, 265] width 38 height 21
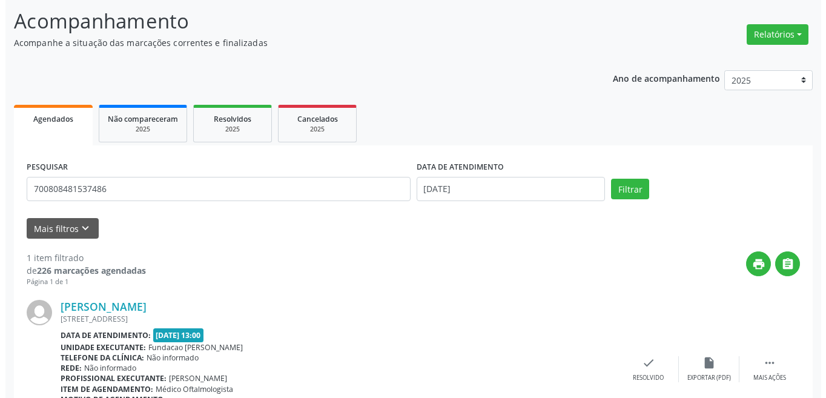
scroll to position [150, 0]
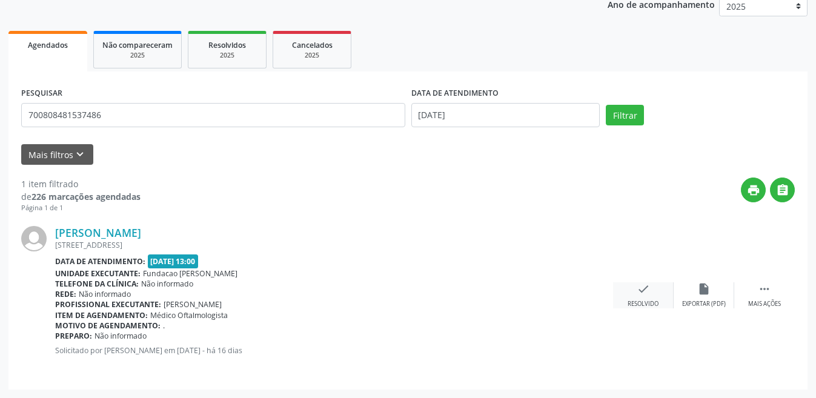
click at [652, 302] on div "Resolvido" at bounding box center [643, 304] width 31 height 8
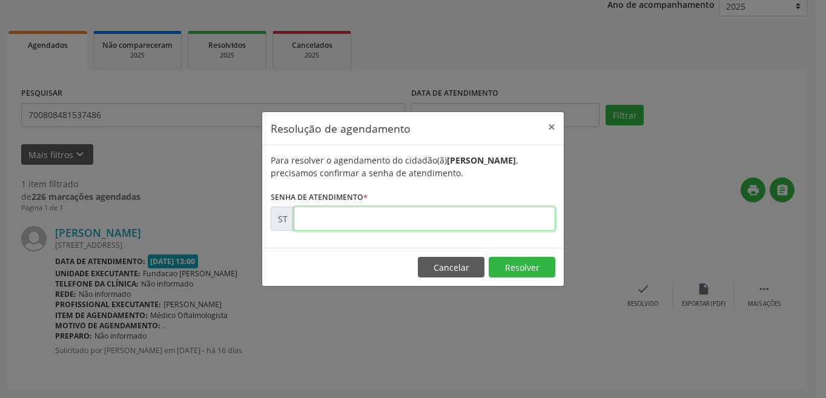
click at [451, 215] on input "text" at bounding box center [425, 219] width 262 height 24
type input "00013053"
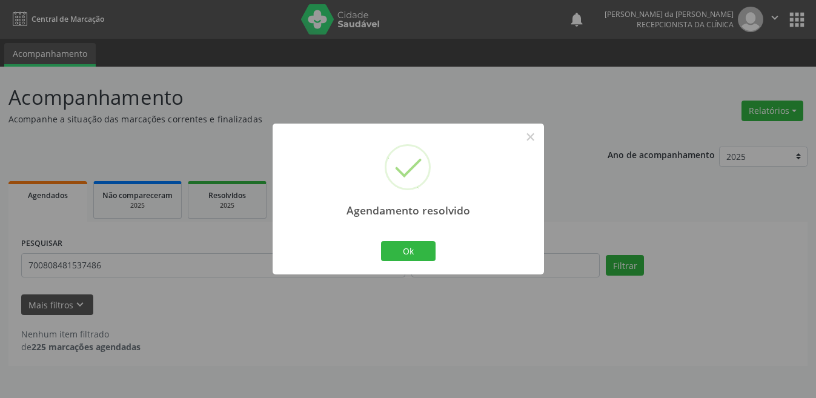
scroll to position [0, 0]
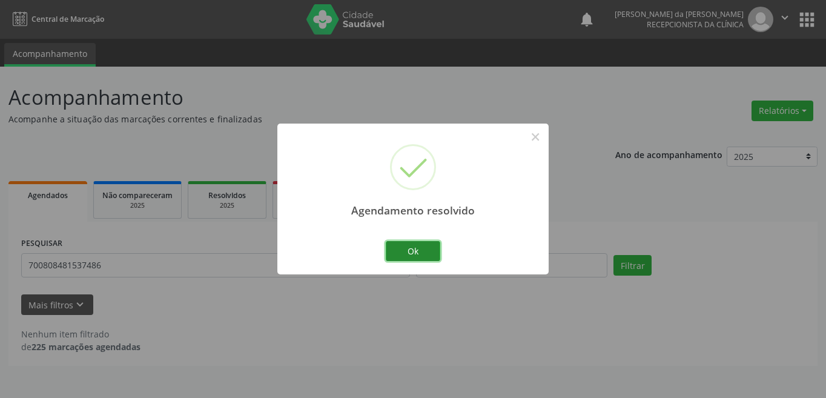
click at [427, 253] on button "Ok" at bounding box center [413, 251] width 55 height 21
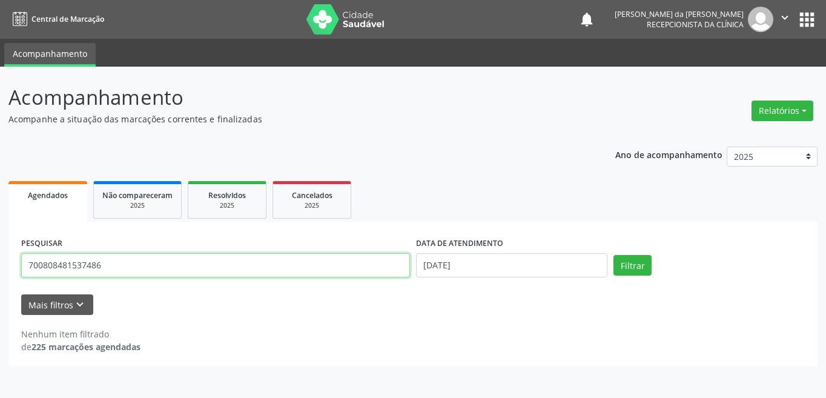
click at [107, 263] on input "700808481537486" at bounding box center [215, 265] width 389 height 24
type input "7"
type input "705209458357075"
click at [614, 255] on button "Filtrar" at bounding box center [633, 265] width 38 height 21
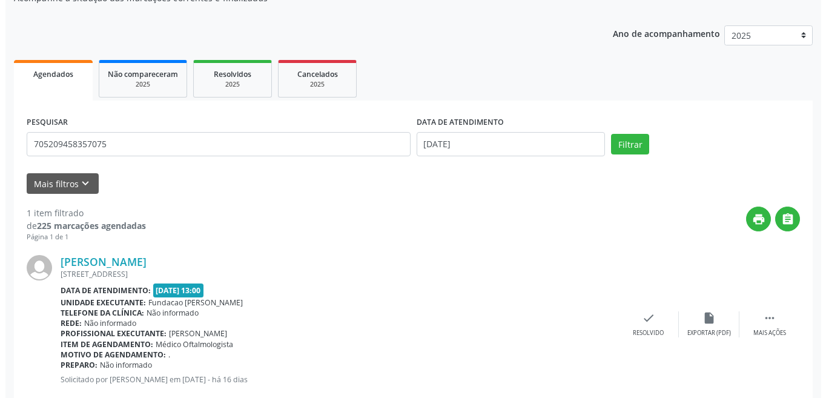
scroll to position [150, 0]
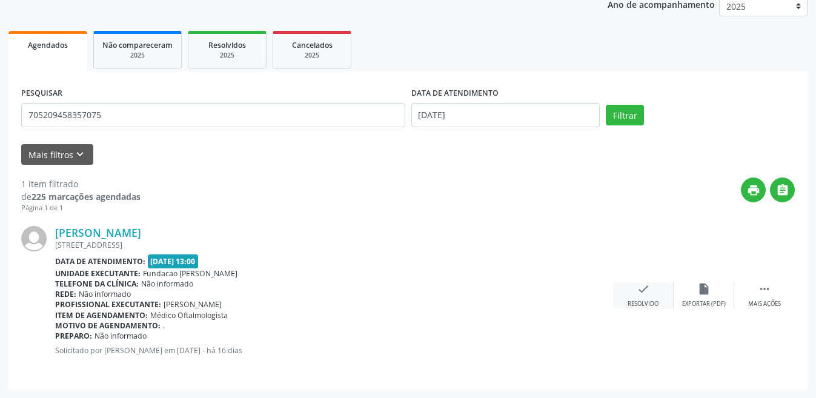
click at [645, 303] on div "Resolvido" at bounding box center [643, 304] width 31 height 8
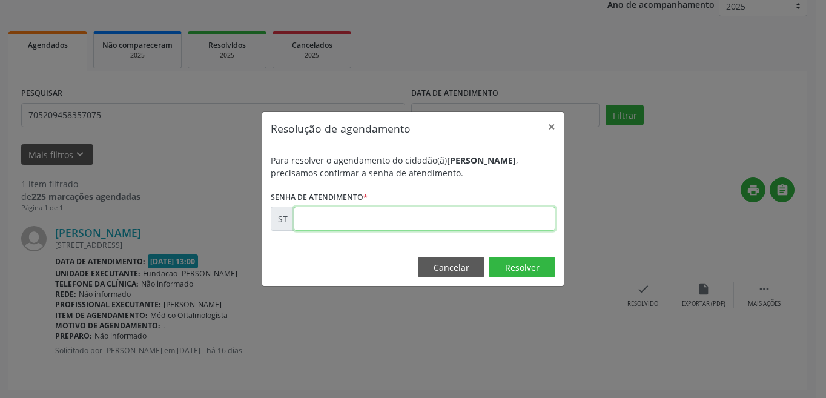
click at [413, 224] on input "text" at bounding box center [425, 219] width 262 height 24
type input "00013055"
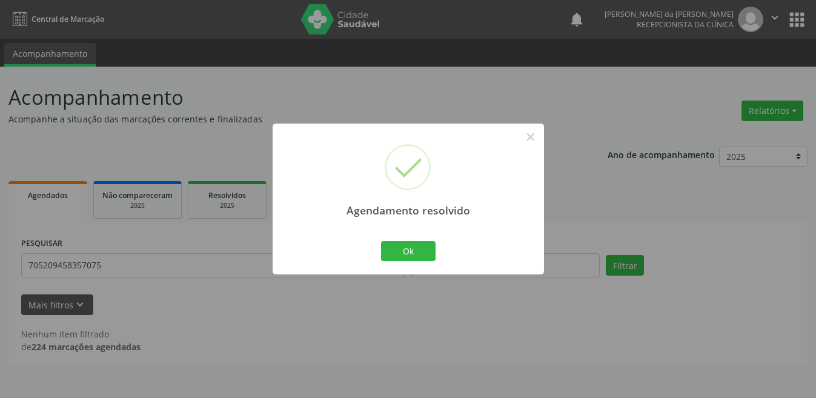
scroll to position [0, 0]
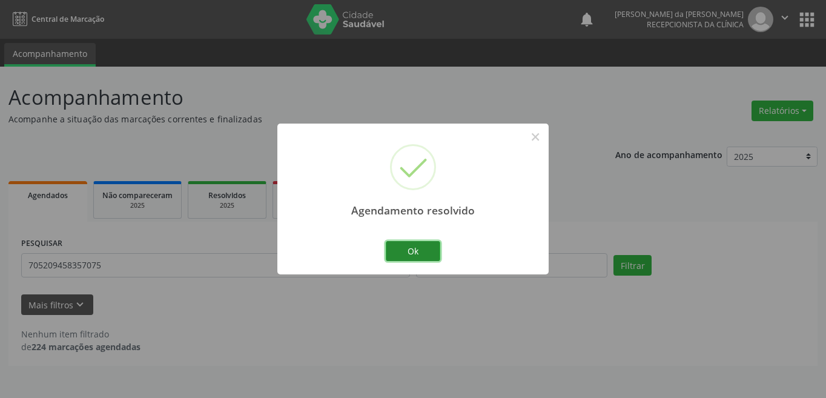
click at [397, 259] on button "Ok" at bounding box center [413, 251] width 55 height 21
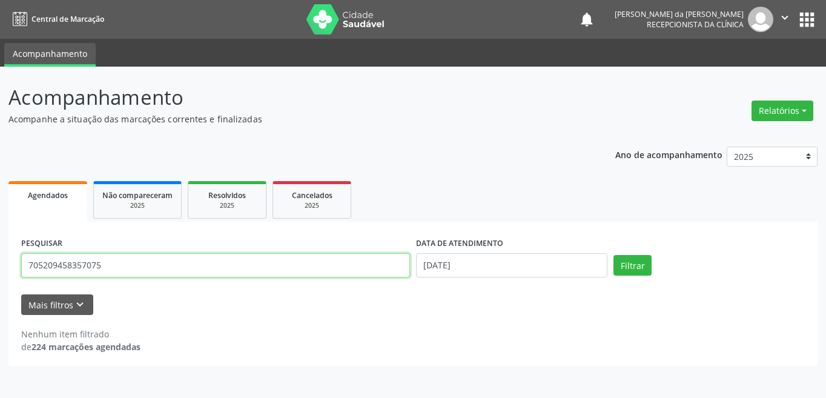
click at [190, 264] on input "705209458357075" at bounding box center [215, 265] width 389 height 24
type input "7"
type input "707401087262672"
click at [614, 255] on button "Filtrar" at bounding box center [633, 265] width 38 height 21
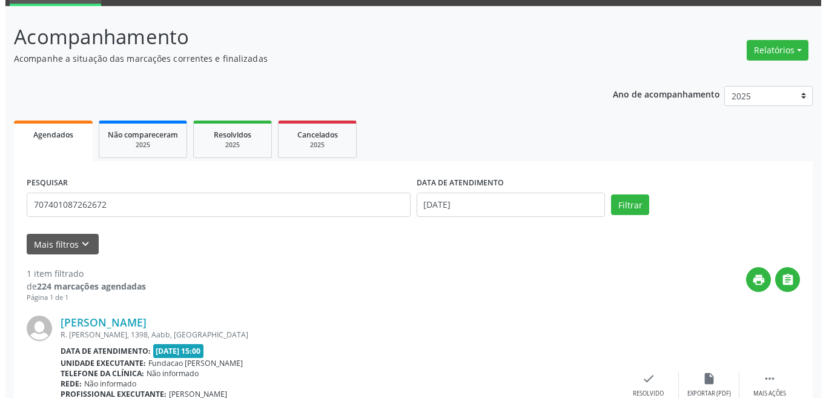
scroll to position [150, 0]
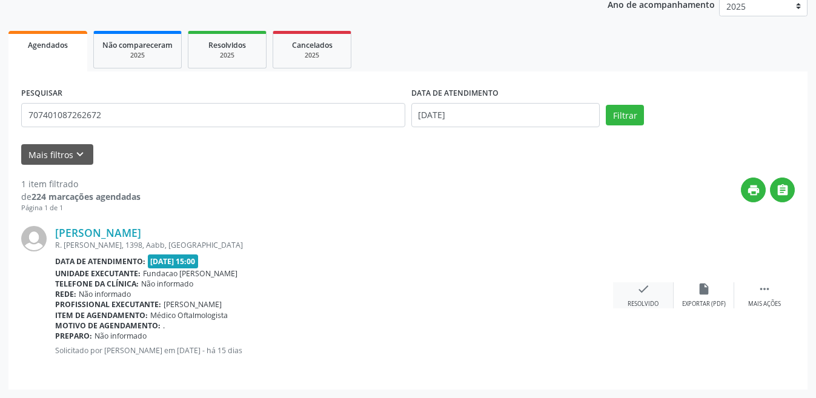
click at [636, 296] on div "check Resolvido" at bounding box center [643, 295] width 61 height 26
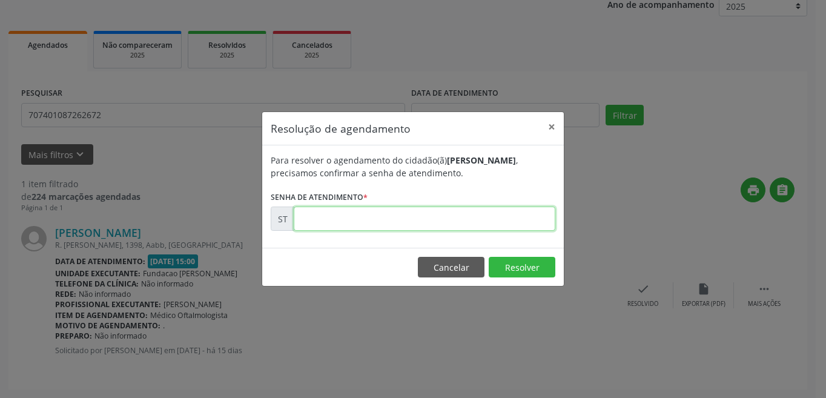
click at [344, 224] on input "text" at bounding box center [425, 219] width 262 height 24
type input "00013337"
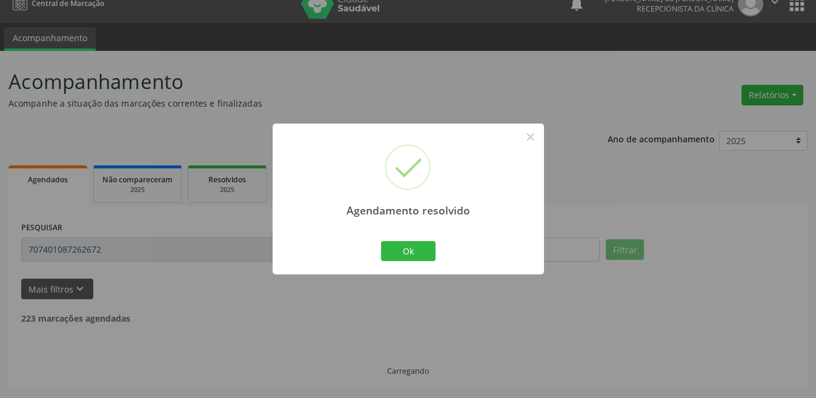
scroll to position [0, 0]
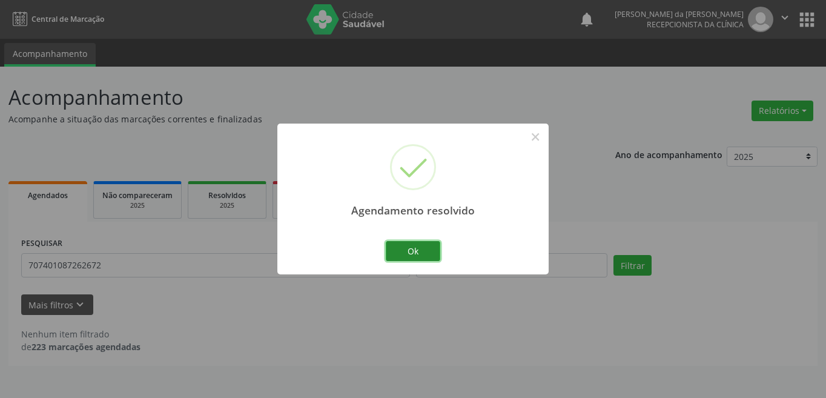
click at [413, 254] on button "Ok" at bounding box center [413, 251] width 55 height 21
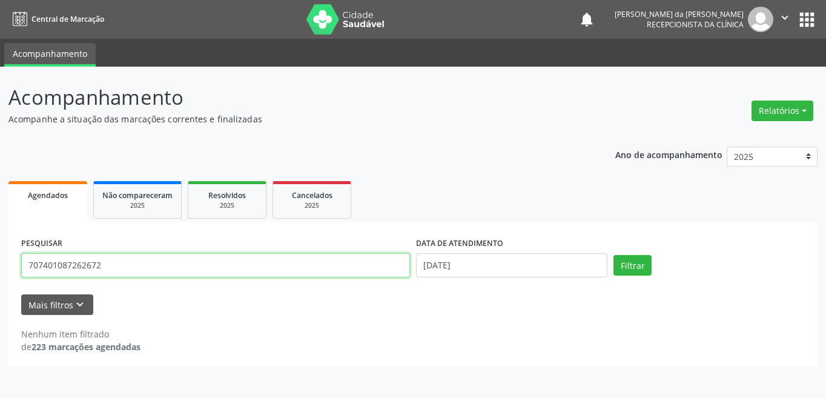
click at [104, 261] on input "707401087262672" at bounding box center [215, 265] width 389 height 24
type input "7"
type input "705409467698090"
click at [614, 255] on button "Filtrar" at bounding box center [633, 265] width 38 height 21
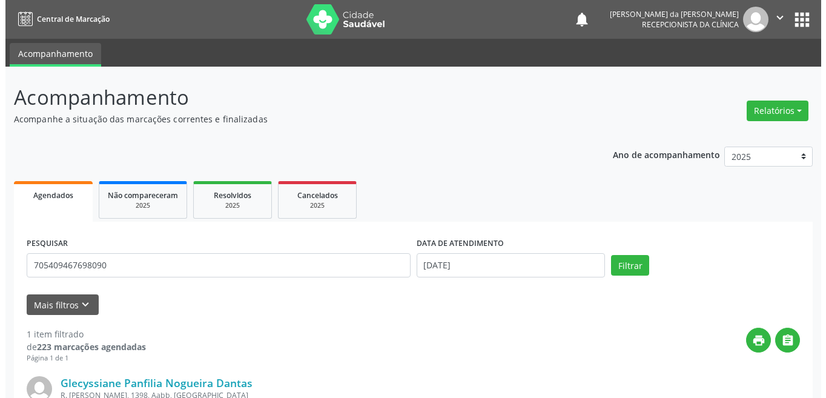
scroll to position [150, 0]
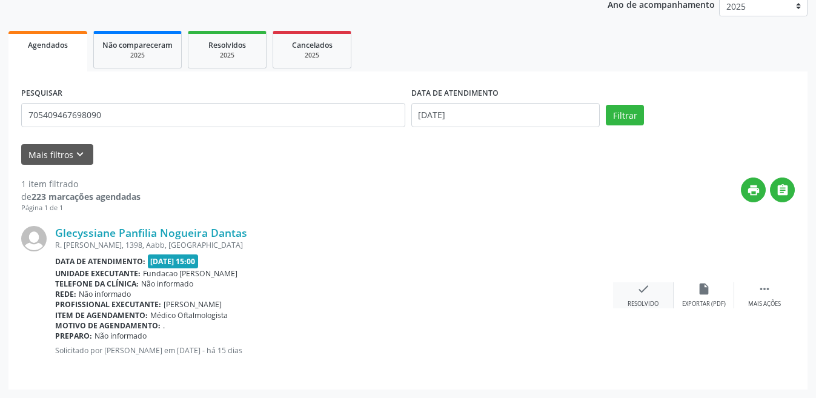
click at [645, 296] on div "check Resolvido" at bounding box center [643, 295] width 61 height 26
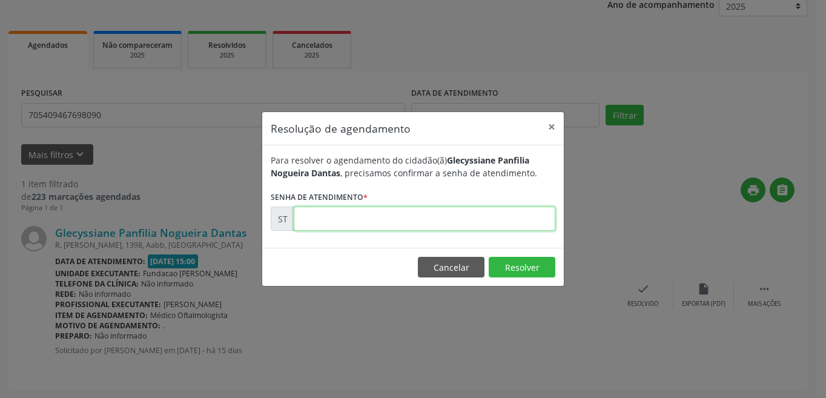
click at [387, 221] on input "text" at bounding box center [425, 219] width 262 height 24
type input "00013346"
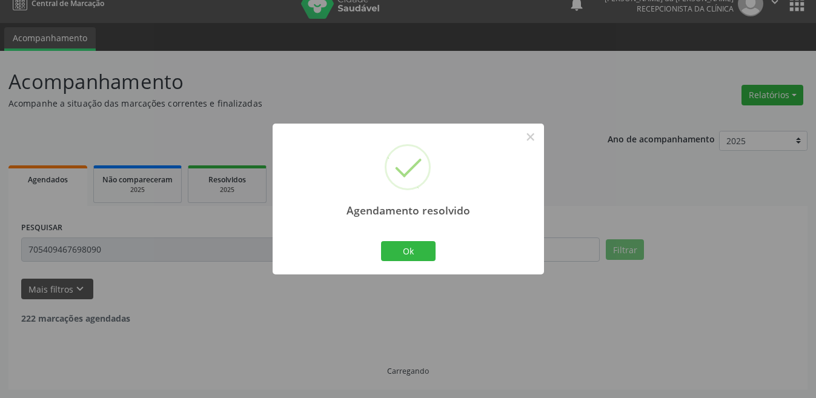
scroll to position [0, 0]
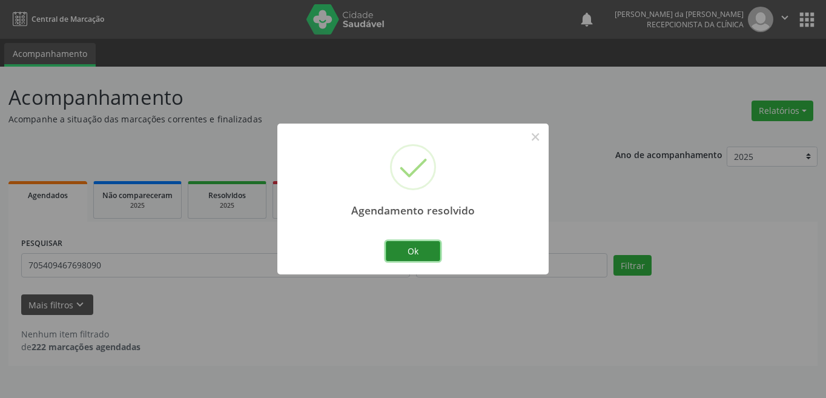
click at [422, 250] on button "Ok" at bounding box center [413, 251] width 55 height 21
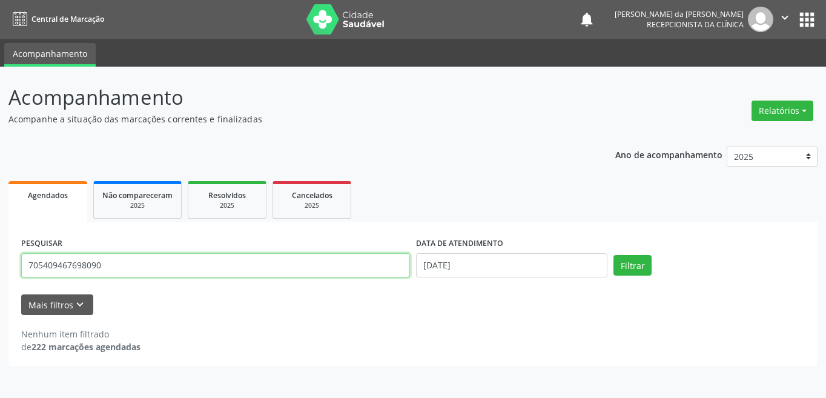
click at [158, 264] on input "705409467698090" at bounding box center [215, 265] width 389 height 24
type input "7"
type input "704809567765243"
click at [614, 255] on button "Filtrar" at bounding box center [633, 265] width 38 height 21
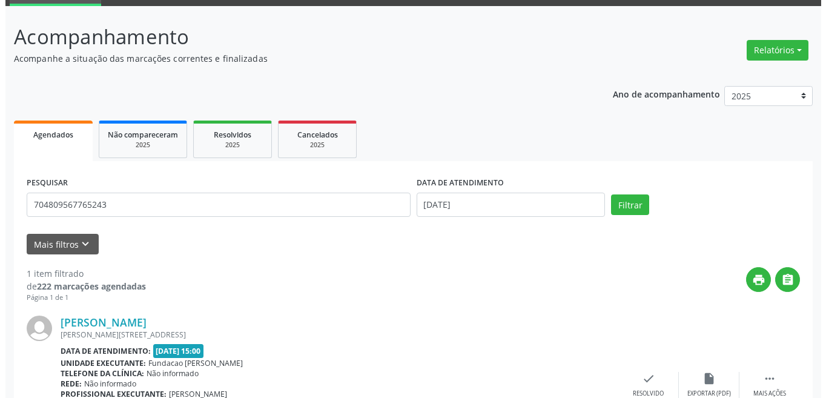
scroll to position [121, 0]
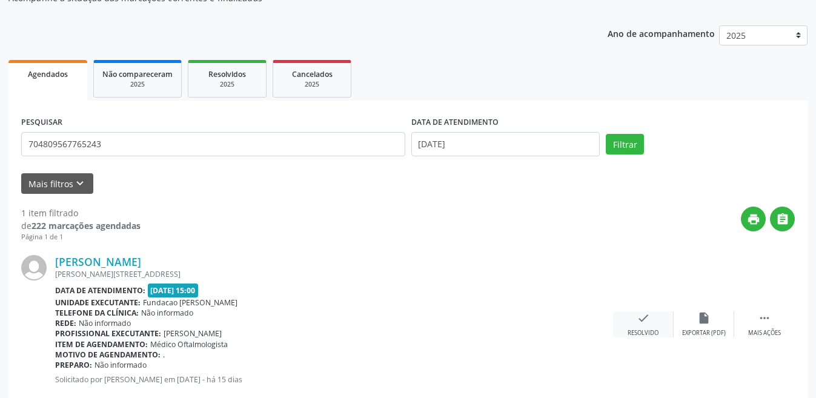
click at [658, 325] on div "check Resolvido" at bounding box center [643, 324] width 61 height 26
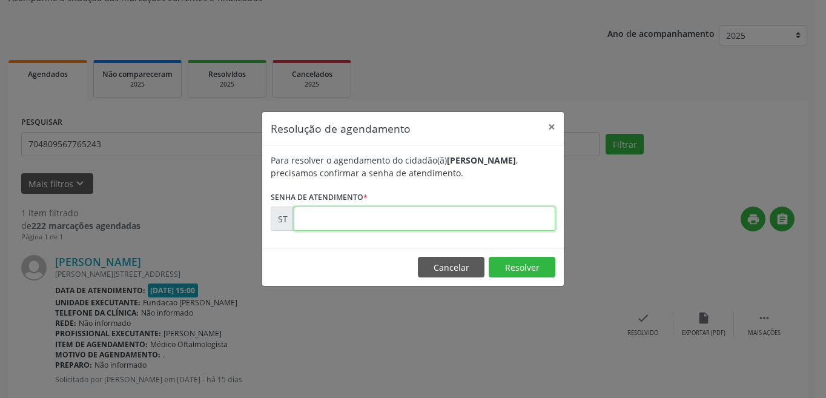
click at [467, 227] on input "text" at bounding box center [425, 219] width 262 height 24
type input "00013339"
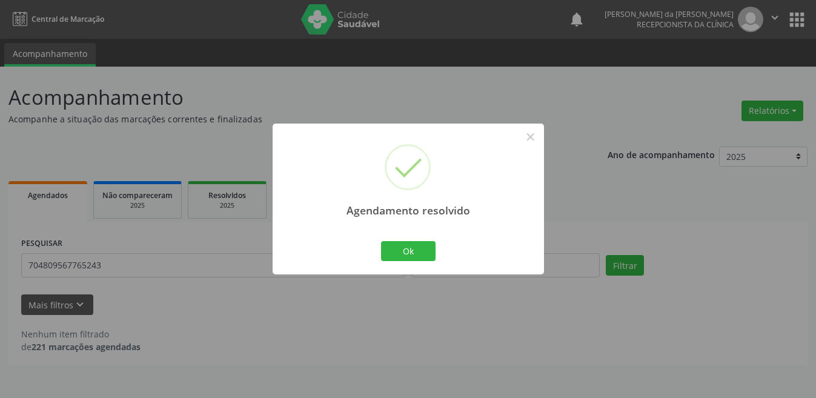
scroll to position [0, 0]
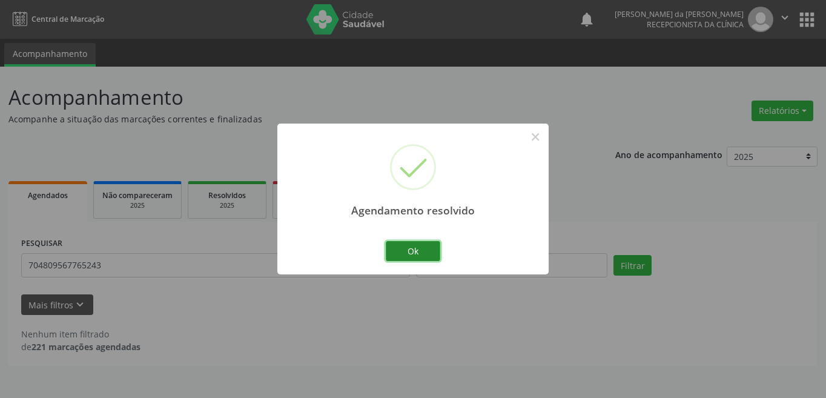
click at [412, 254] on button "Ok" at bounding box center [413, 251] width 55 height 21
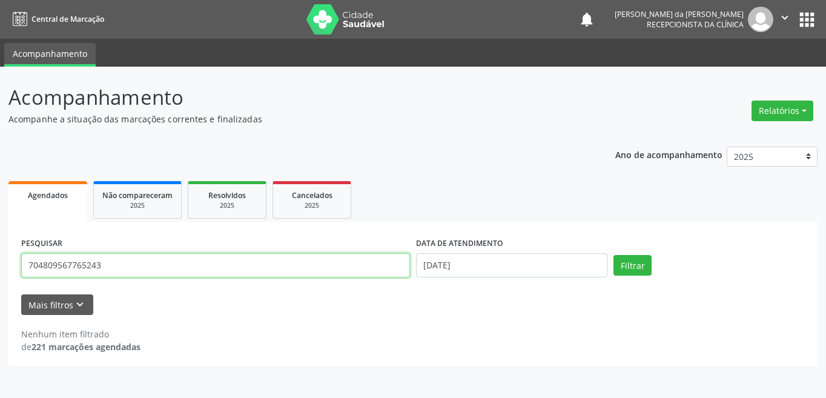
click at [154, 263] on input "704809567765243" at bounding box center [215, 265] width 389 height 24
type input "7"
type input "700008017041106"
click at [614, 255] on button "Filtrar" at bounding box center [633, 265] width 38 height 21
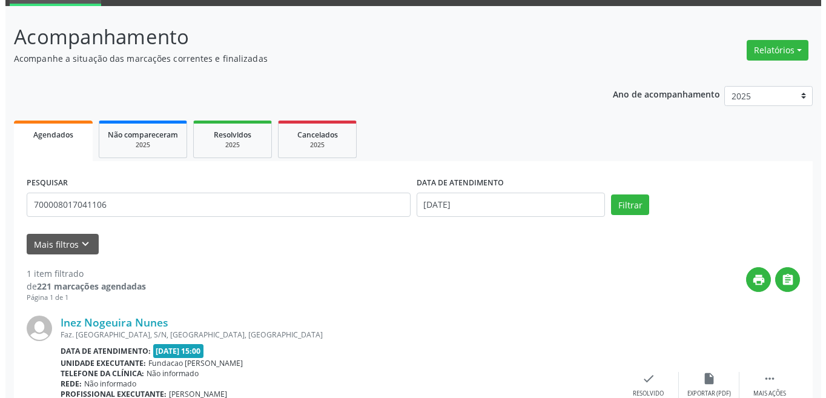
scroll to position [150, 0]
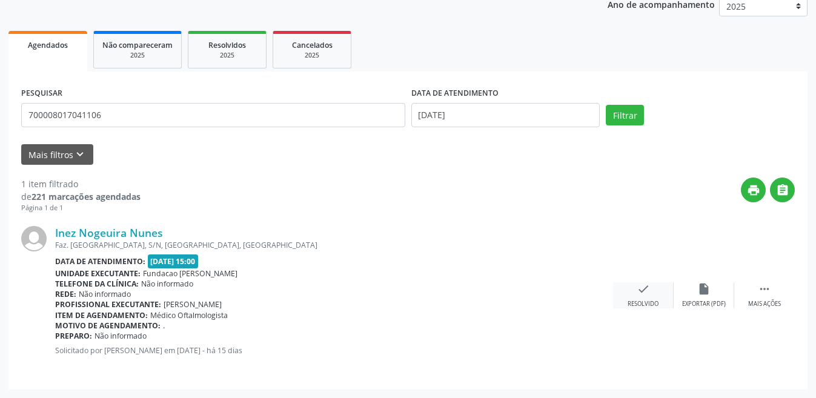
click at [643, 297] on div "check Resolvido" at bounding box center [643, 295] width 61 height 26
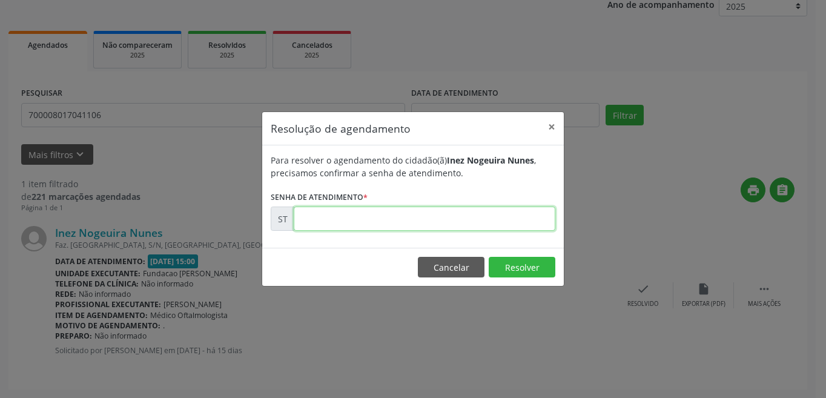
click at [478, 221] on input "text" at bounding box center [425, 219] width 262 height 24
type input "00013344"
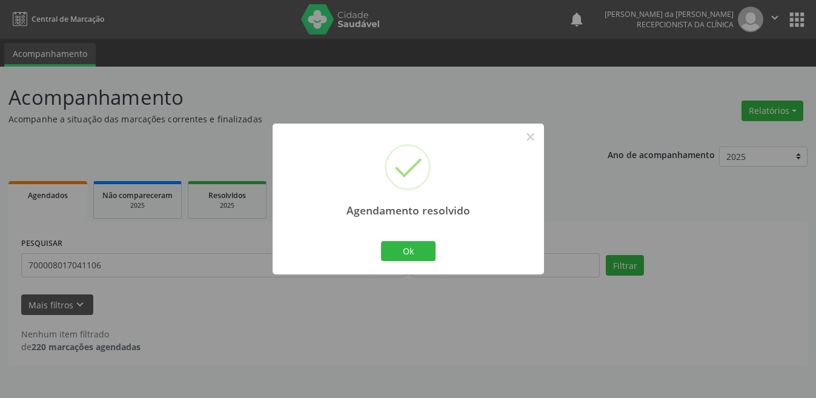
scroll to position [0, 0]
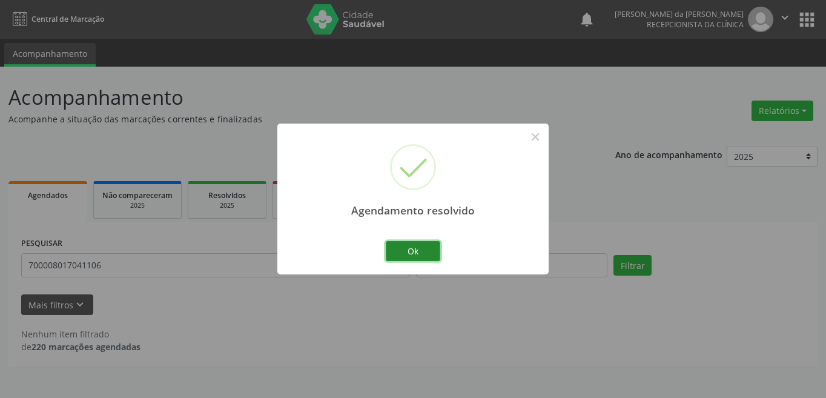
click at [408, 248] on button "Ok" at bounding box center [413, 251] width 55 height 21
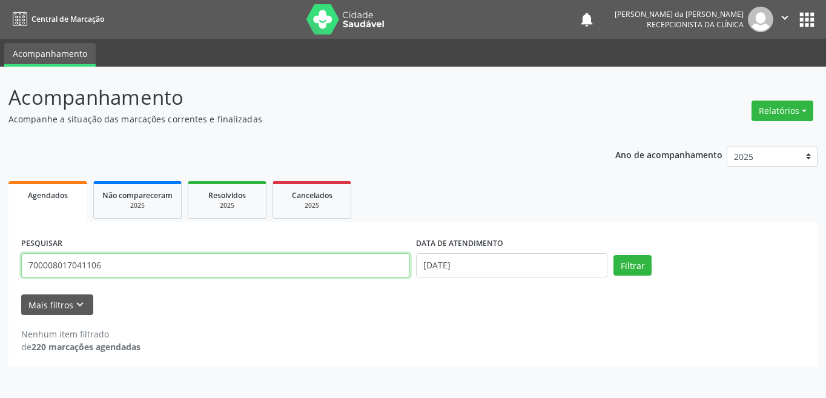
click at [131, 261] on input "700008017041106" at bounding box center [215, 265] width 389 height 24
type input "7"
type input "898000542166226"
click at [614, 255] on button "Filtrar" at bounding box center [633, 265] width 38 height 21
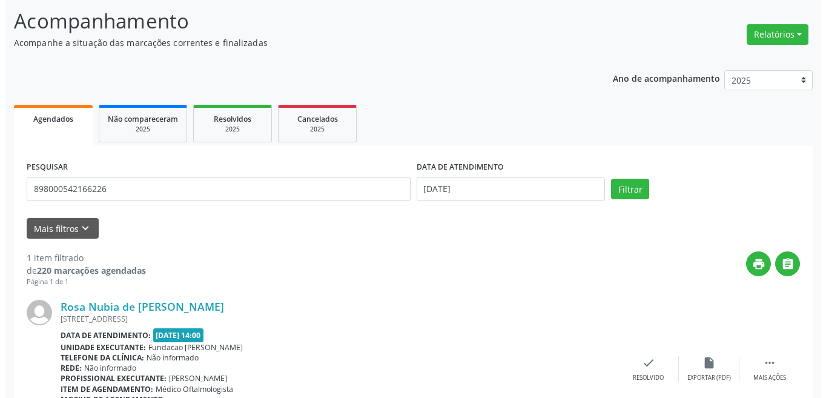
scroll to position [137, 0]
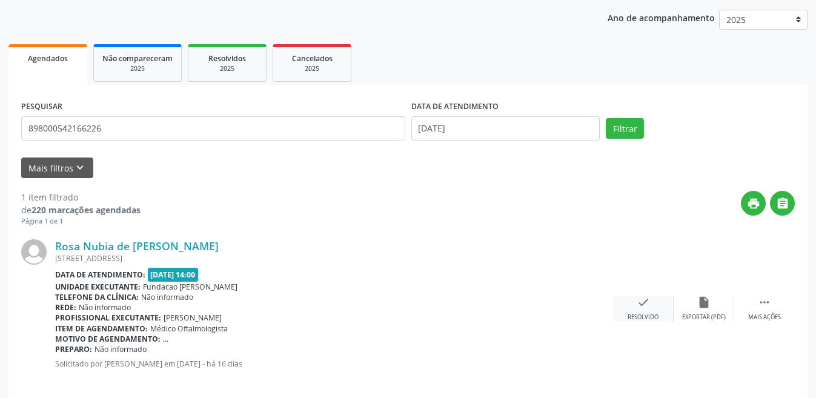
click at [647, 307] on icon "check" at bounding box center [643, 302] width 13 height 13
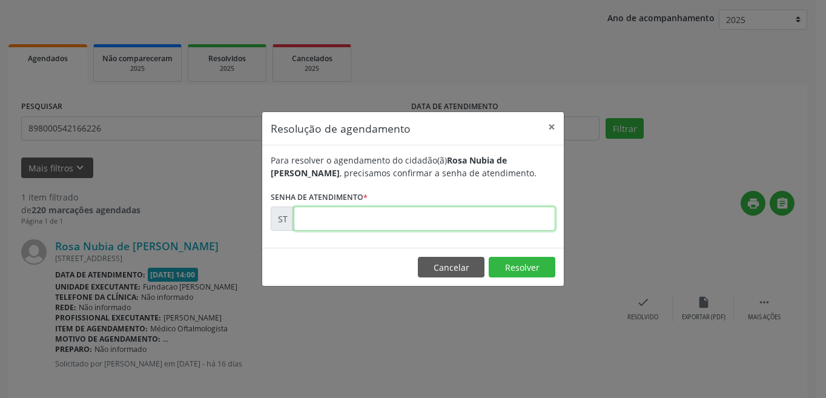
click at [373, 209] on input "text" at bounding box center [425, 219] width 262 height 24
type input "00013083"
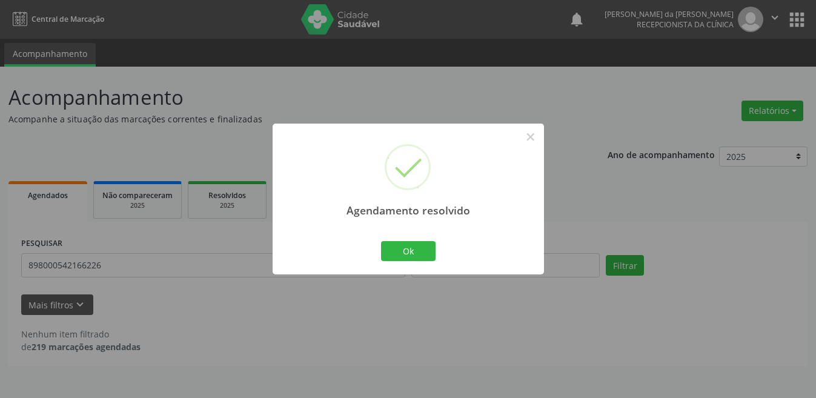
scroll to position [0, 0]
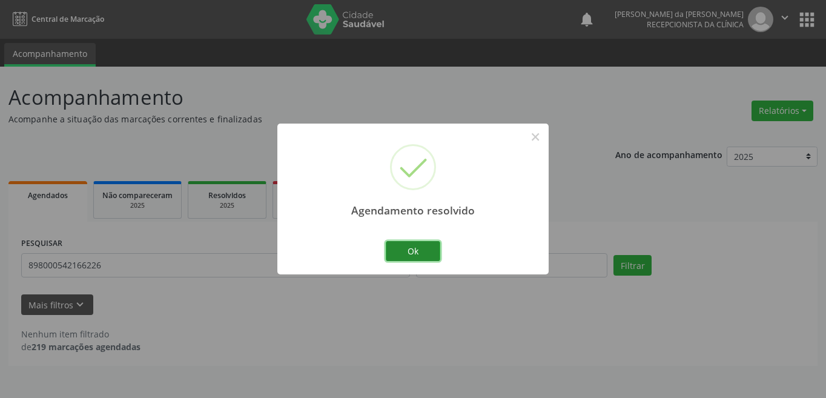
click at [414, 254] on button "Ok" at bounding box center [413, 251] width 55 height 21
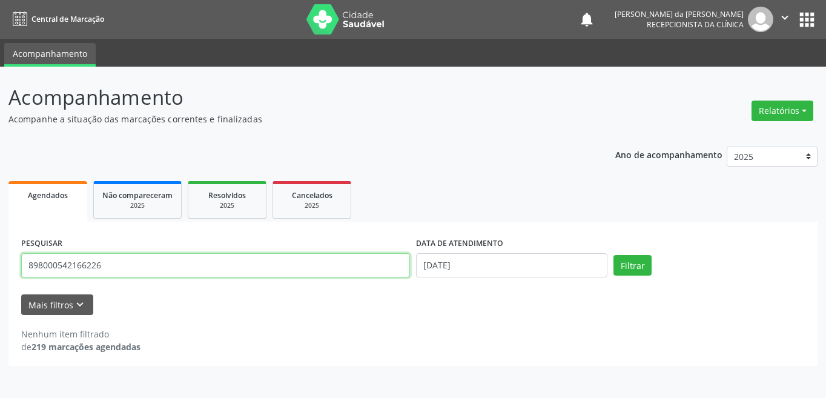
click at [134, 264] on input "898000542166226" at bounding box center [215, 265] width 389 height 24
type input "8"
type input "705801400625236"
click at [614, 255] on button "Filtrar" at bounding box center [633, 265] width 38 height 21
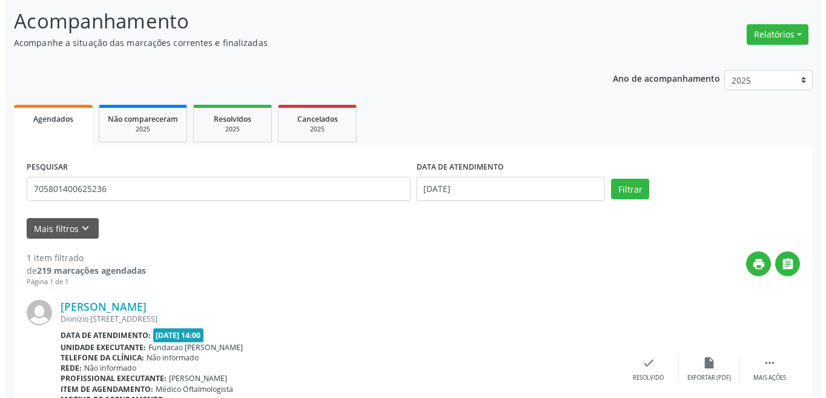
scroll to position [150, 0]
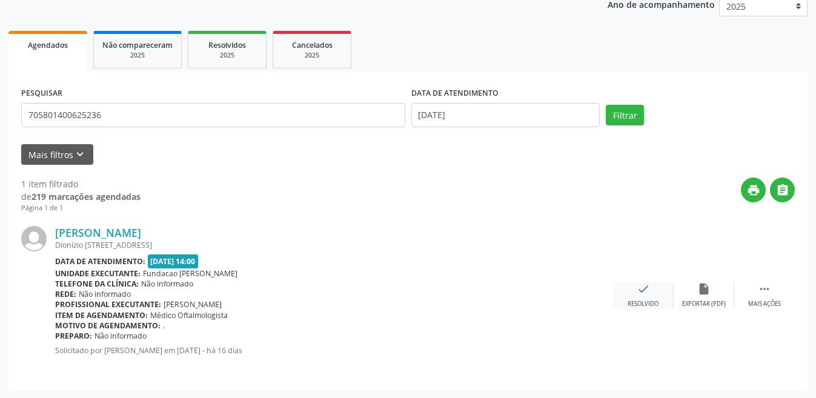
click at [638, 283] on icon "check" at bounding box center [643, 288] width 13 height 13
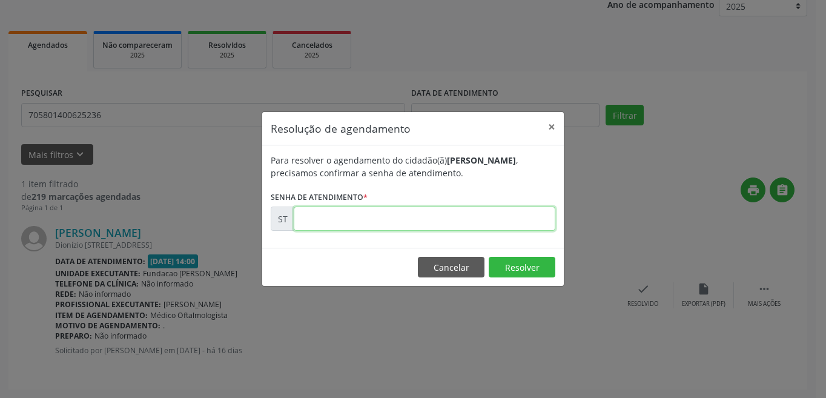
click at [400, 219] on input "text" at bounding box center [425, 219] width 262 height 24
type input "00013056"
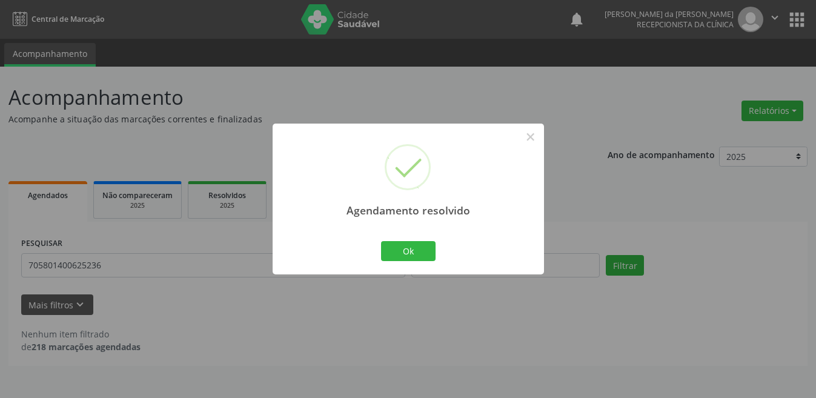
scroll to position [0, 0]
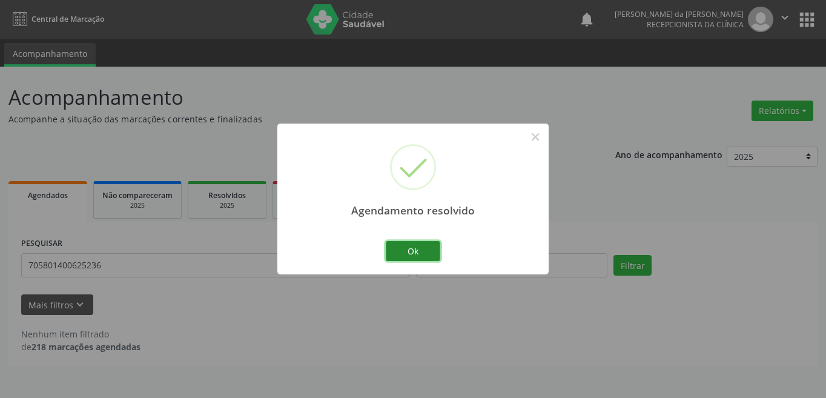
click at [423, 253] on button "Ok" at bounding box center [413, 251] width 55 height 21
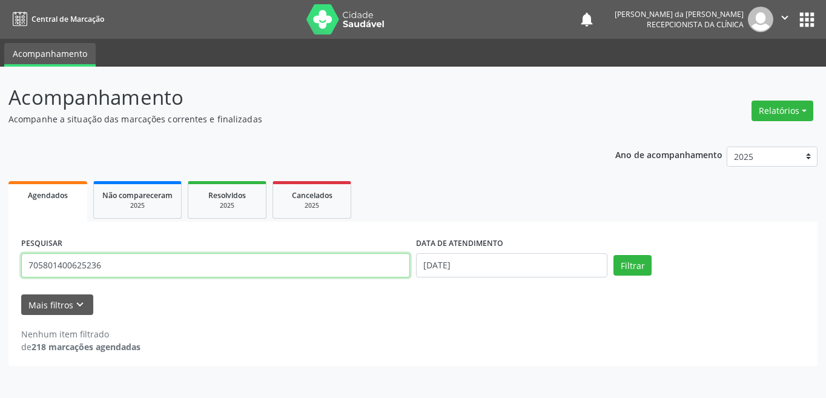
click at [153, 271] on input "705801400625236" at bounding box center [215, 265] width 389 height 24
type input "7"
click at [614, 255] on button "Filtrar" at bounding box center [633, 265] width 38 height 21
click at [69, 264] on input "704101161178713" at bounding box center [215, 265] width 389 height 24
click at [614, 255] on button "Filtrar" at bounding box center [633, 265] width 38 height 21
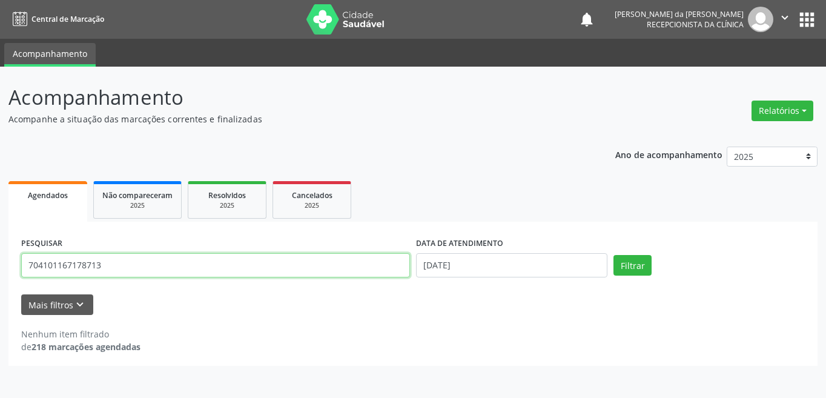
click at [170, 268] on input "704101167178713" at bounding box center [215, 265] width 389 height 24
type input "7"
type input "704101167178773"
click at [614, 255] on button "Filtrar" at bounding box center [633, 265] width 38 height 21
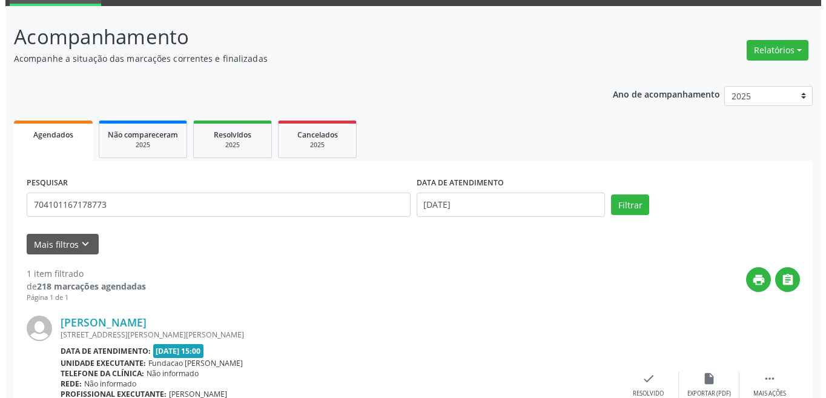
scroll to position [150, 0]
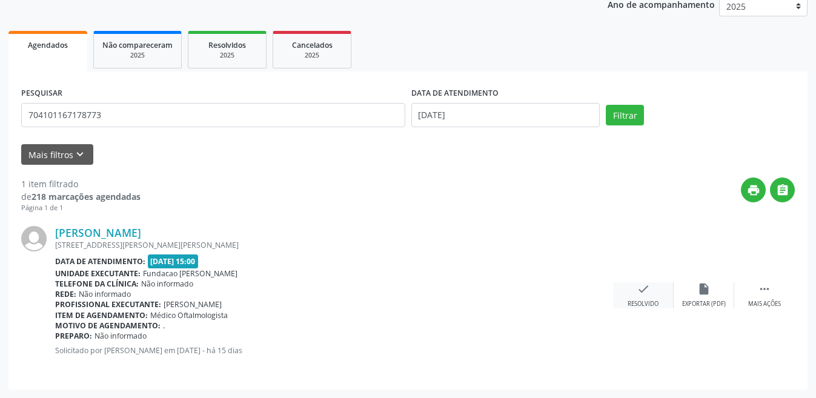
click at [646, 299] on div "check Resolvido" at bounding box center [643, 295] width 61 height 26
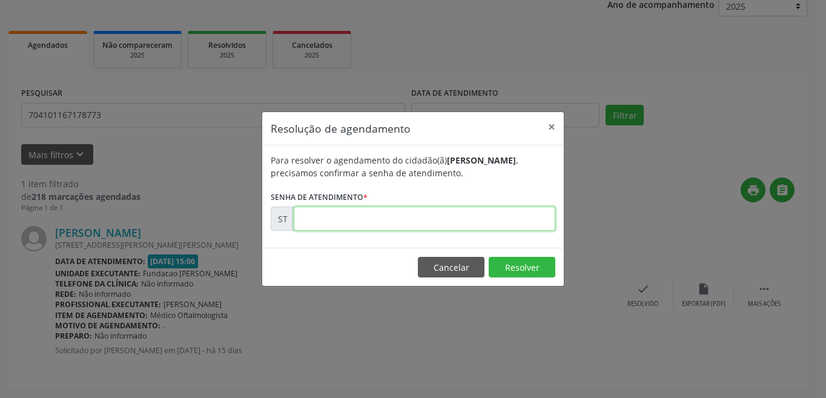
click at [408, 219] on input "text" at bounding box center [425, 219] width 262 height 24
type input "00013414"
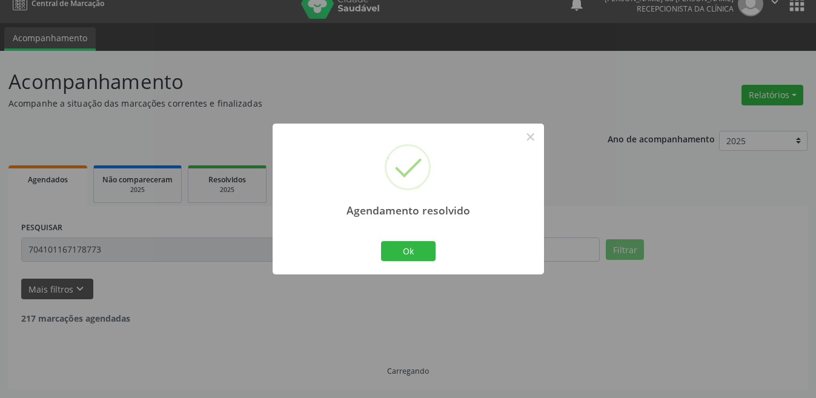
scroll to position [0, 0]
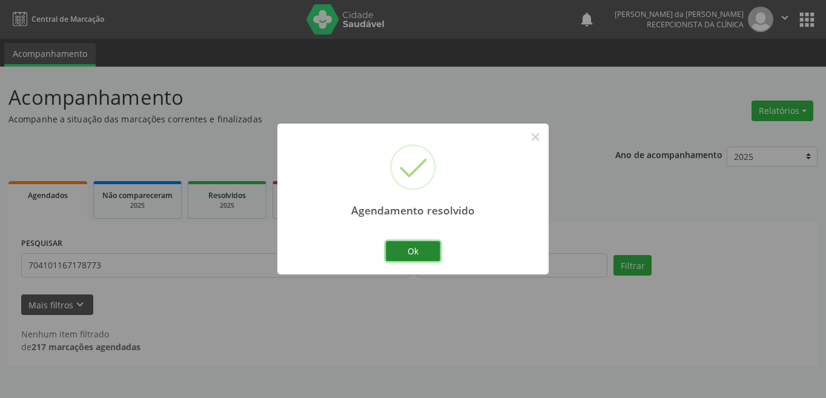
click at [413, 248] on button "Ok" at bounding box center [413, 251] width 55 height 21
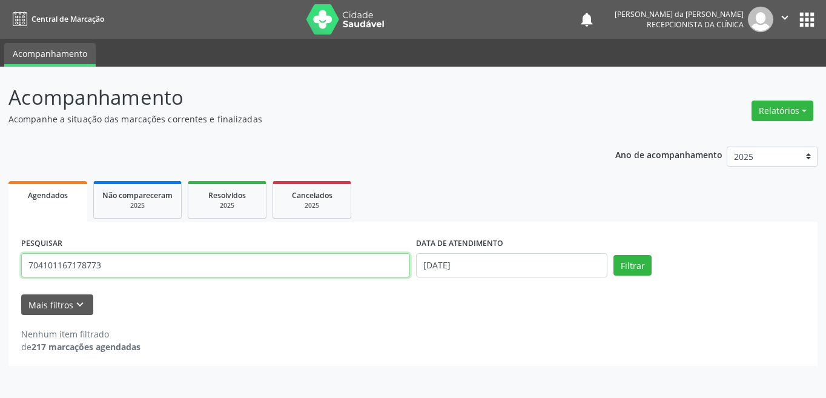
click at [138, 269] on input "704101167178773" at bounding box center [215, 265] width 389 height 24
type input "7"
type input "701405676193831"
click at [614, 255] on button "Filtrar" at bounding box center [633, 265] width 38 height 21
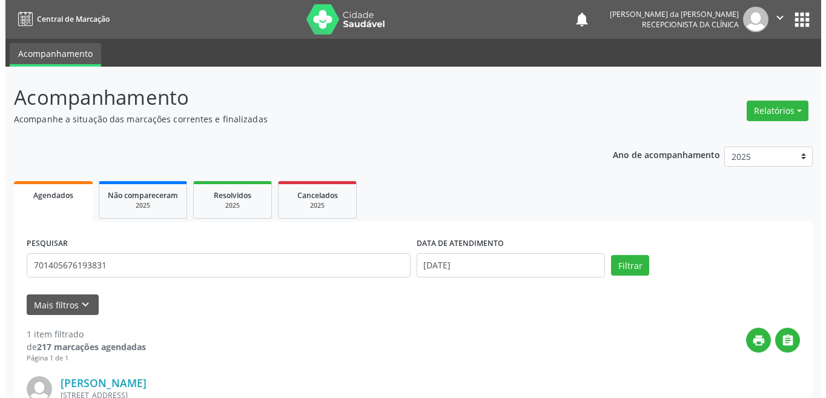
scroll to position [150, 0]
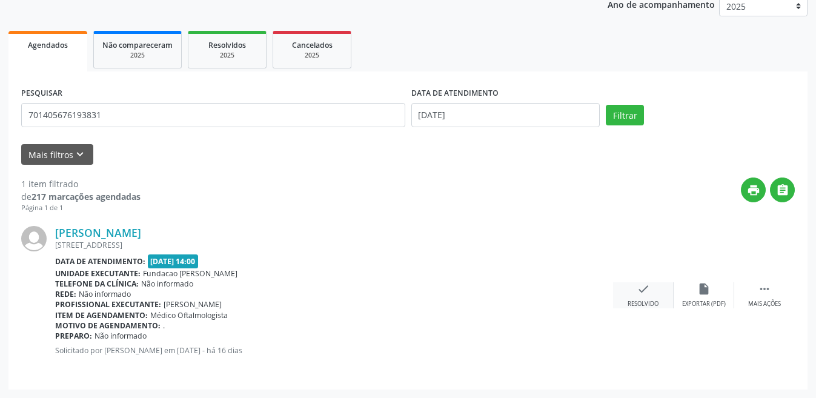
click at [642, 301] on div "Resolvido" at bounding box center [643, 304] width 31 height 8
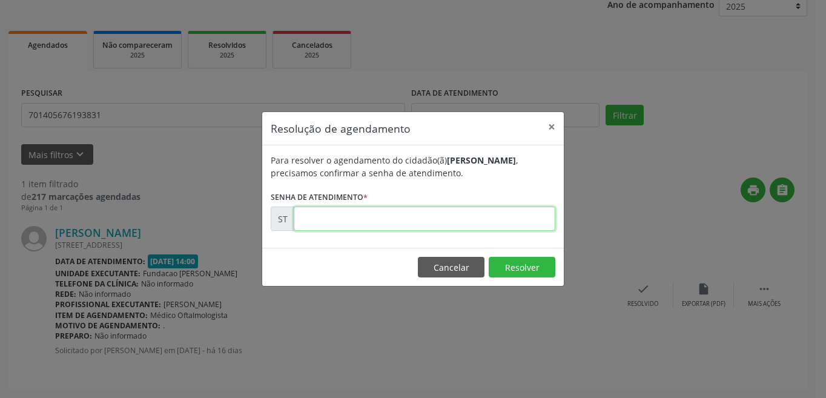
click at [364, 219] on input "text" at bounding box center [425, 219] width 262 height 24
type input "00013057"
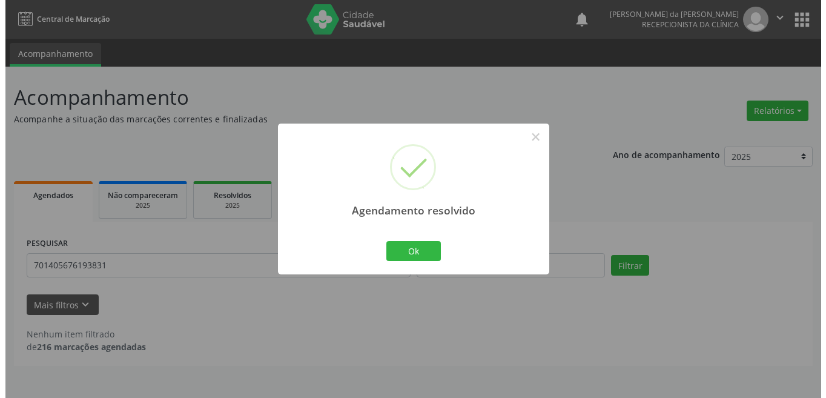
scroll to position [0, 0]
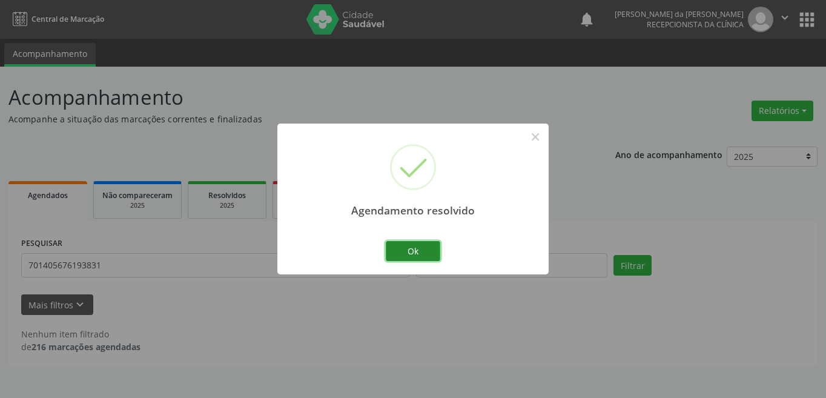
click at [427, 254] on button "Ok" at bounding box center [413, 251] width 55 height 21
